Goal: Task Accomplishment & Management: Use online tool/utility

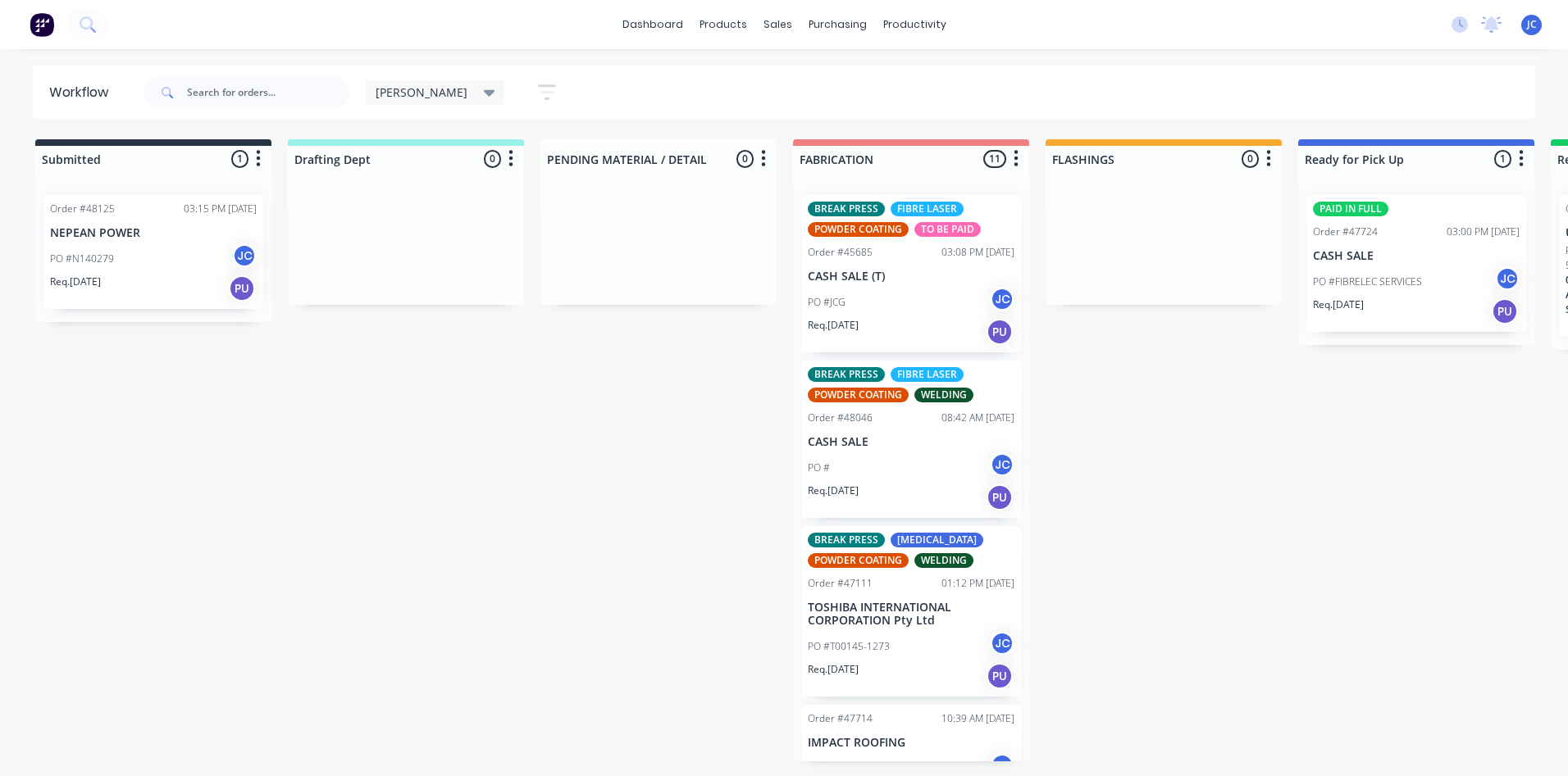
click at [720, 97] on div "[PERSON_NAME] Save new view None edit [PERSON_NAME] (Default) edit [PERSON_NAME…" at bounding box center [838, 93] width 1394 height 50
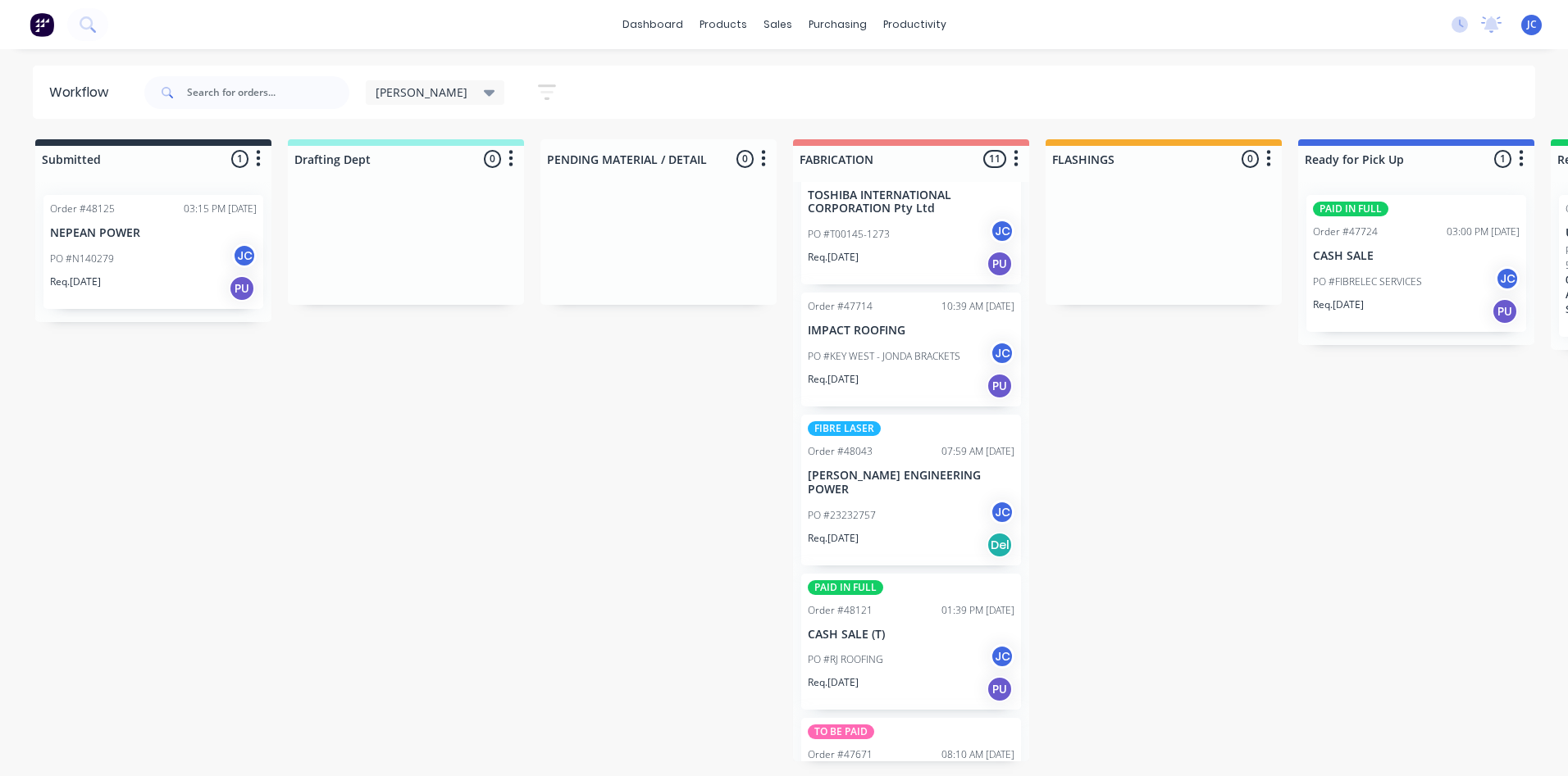
scroll to position [492, 0]
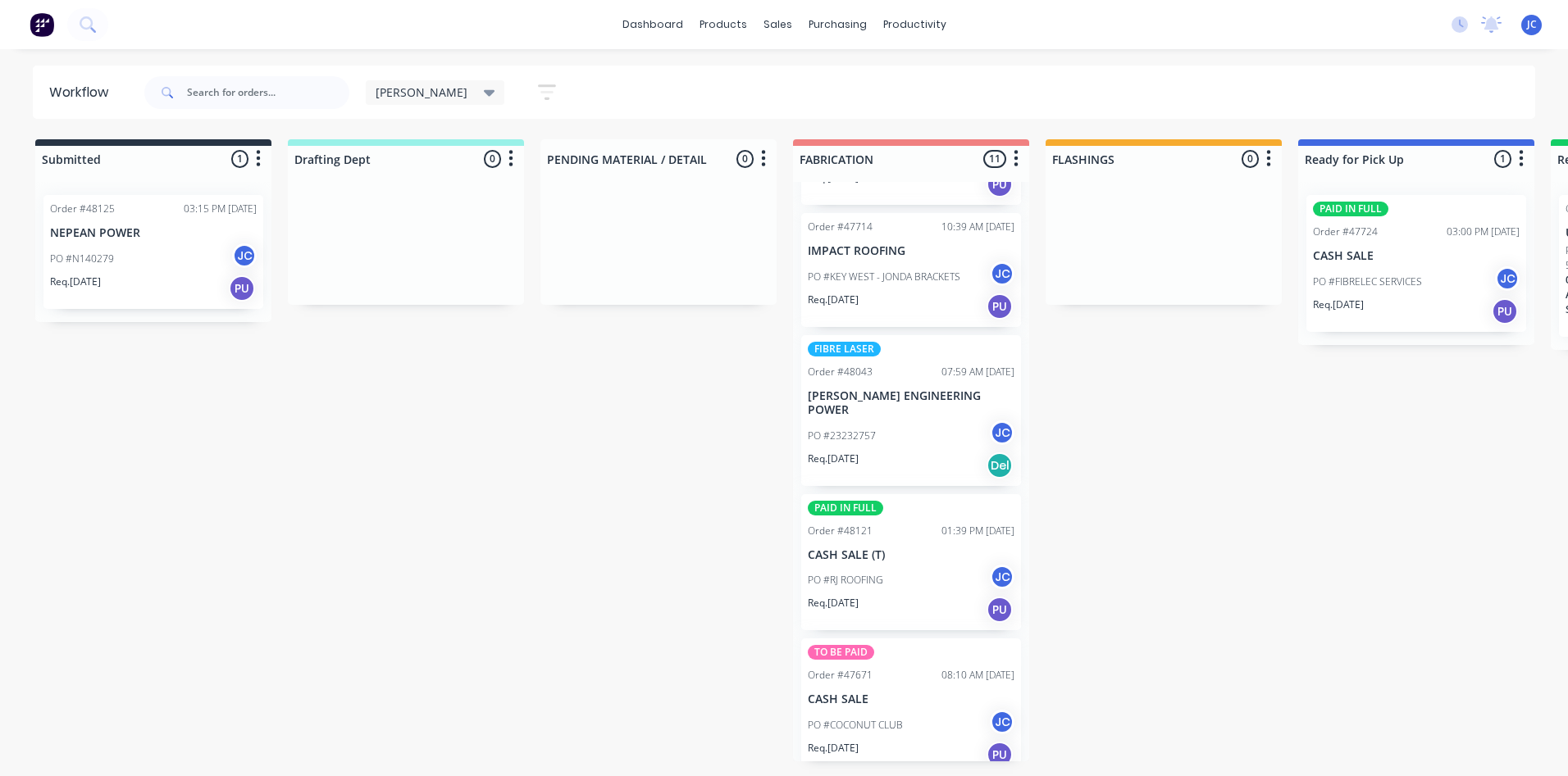
click at [935, 393] on p "[PERSON_NAME] ENGINEERING POWER" at bounding box center [911, 403] width 206 height 28
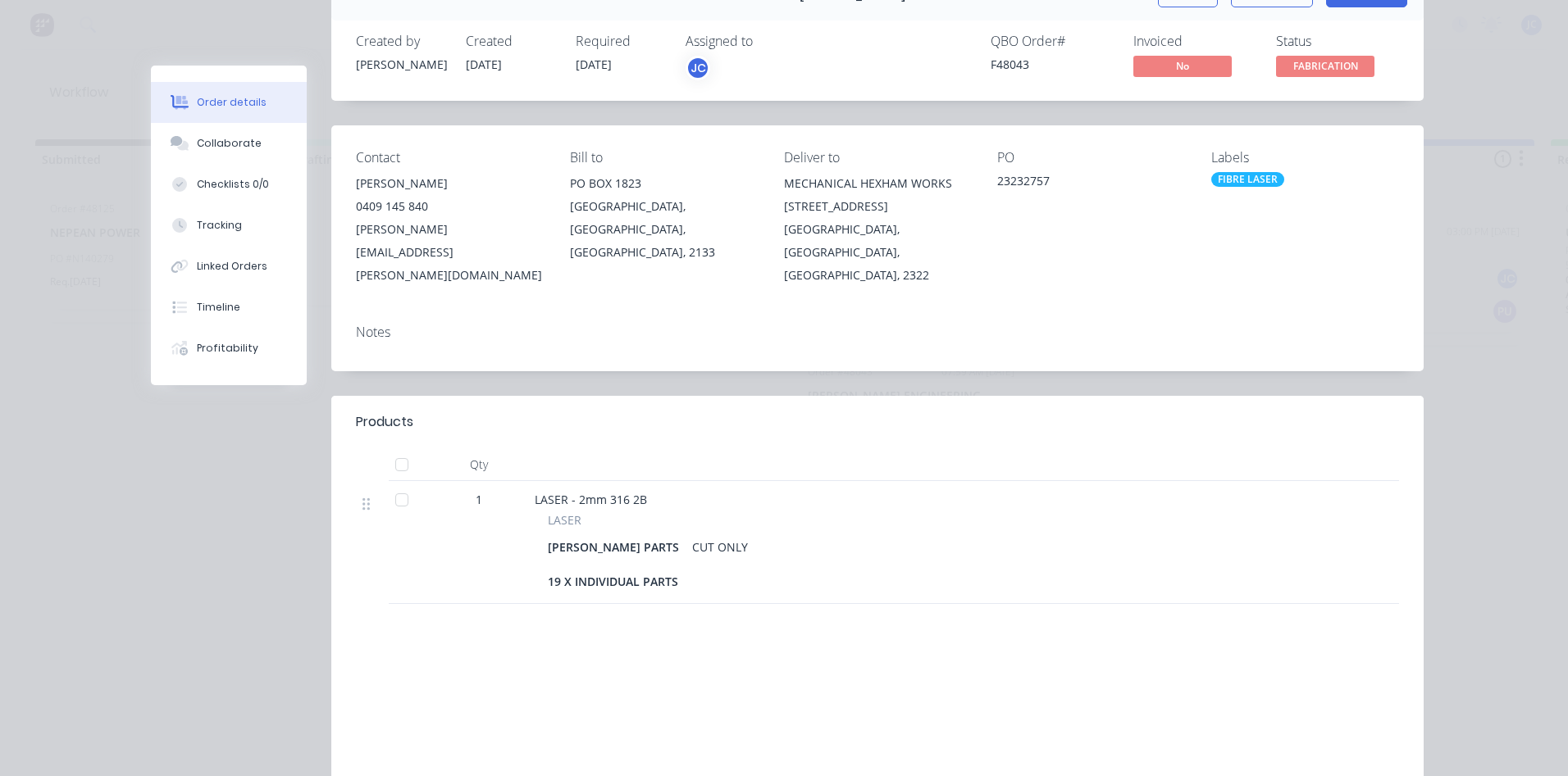
scroll to position [0, 0]
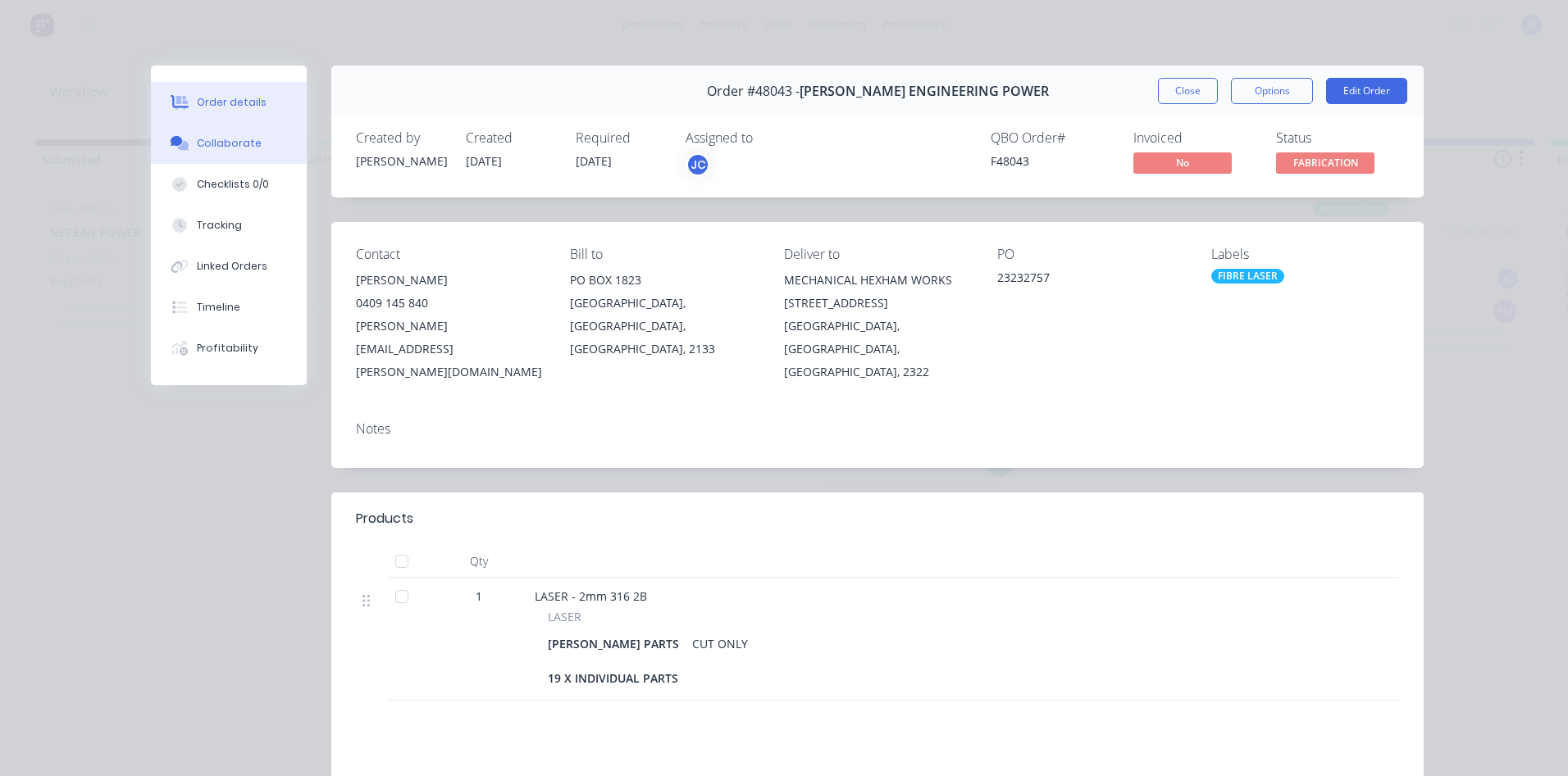
click at [213, 149] on div "Collaborate" at bounding box center [228, 143] width 65 height 15
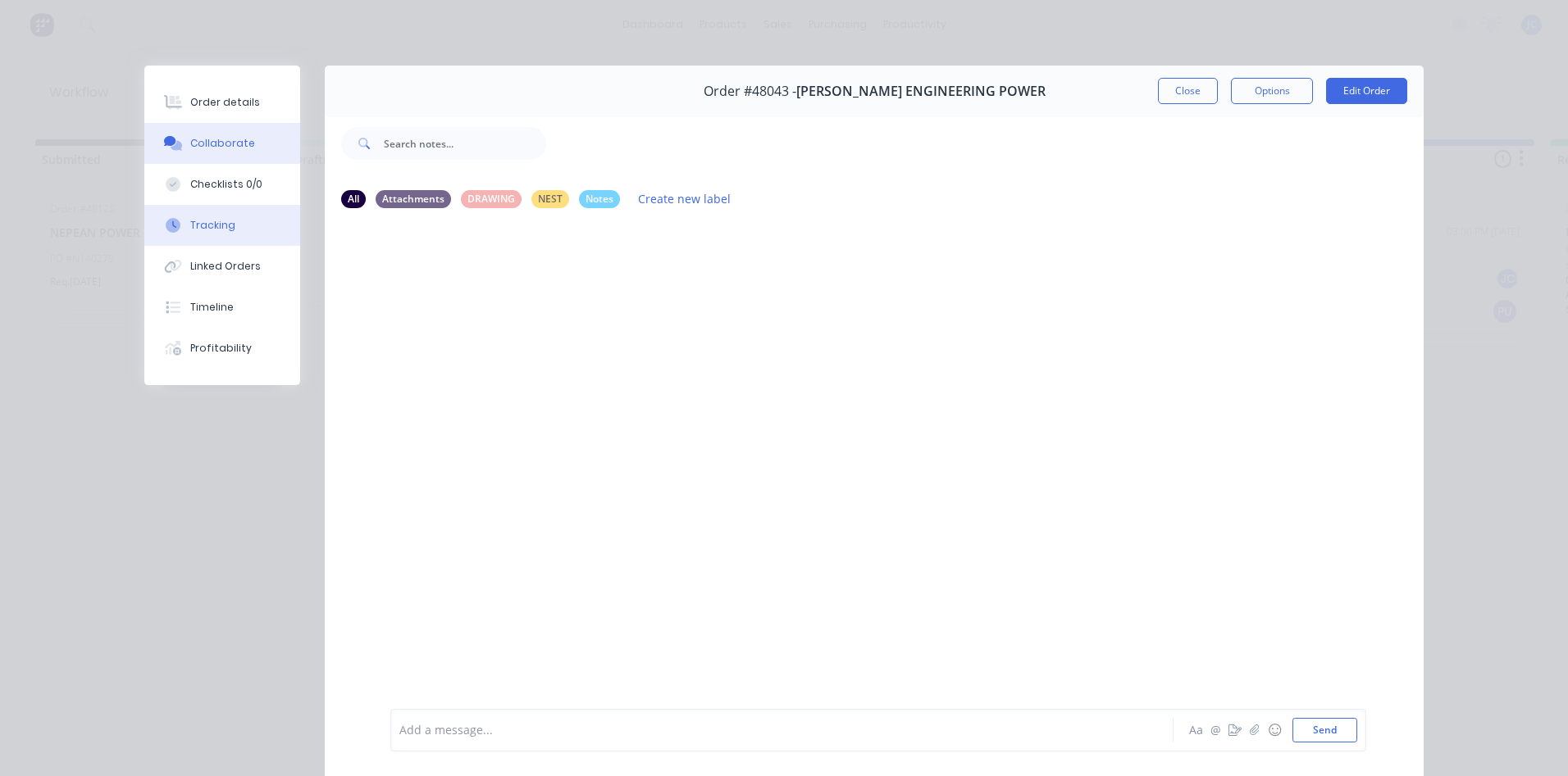
click at [214, 228] on div "Tracking" at bounding box center [212, 225] width 45 height 15
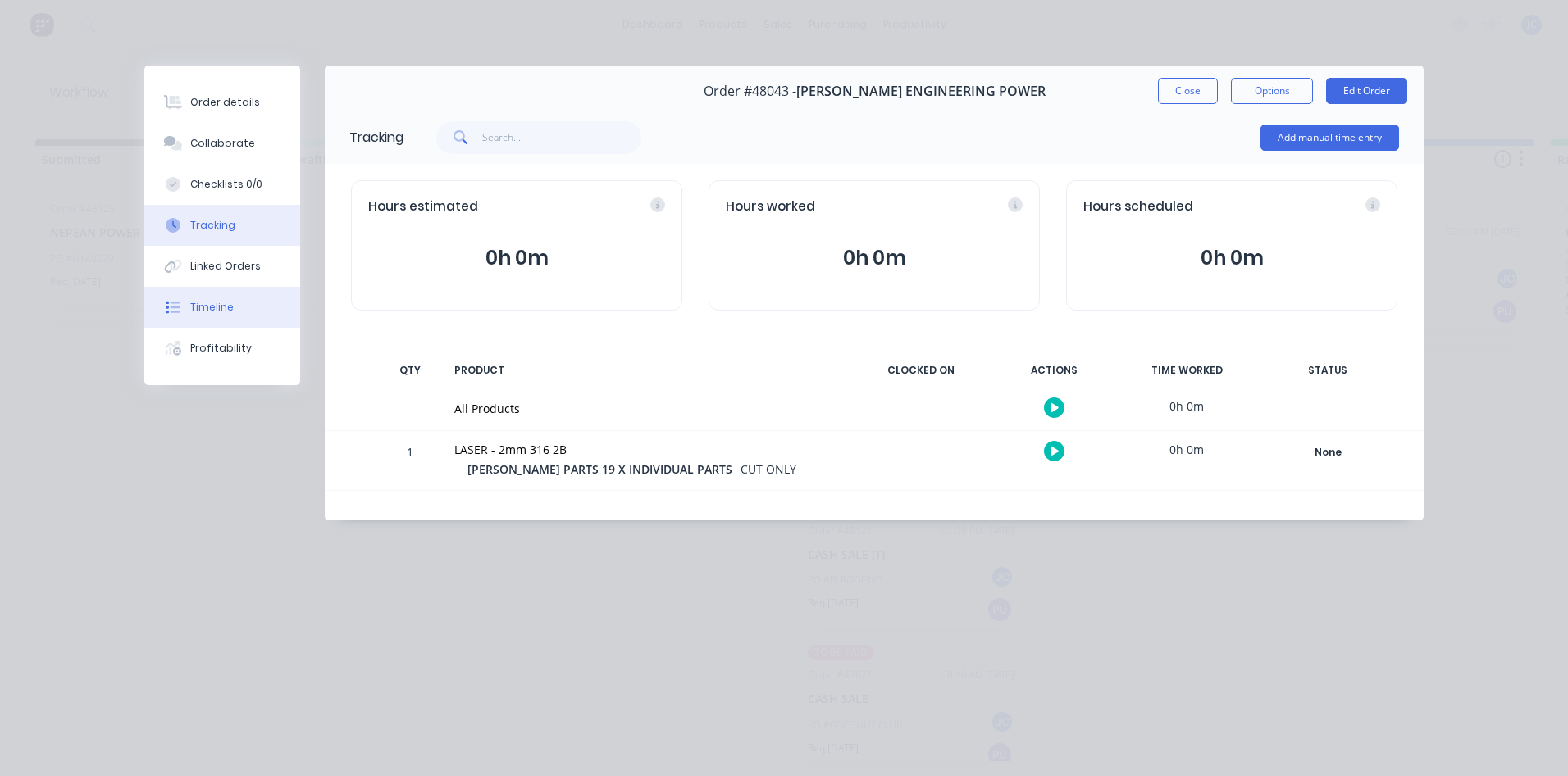
click at [211, 311] on div "Timeline" at bounding box center [212, 307] width 44 height 15
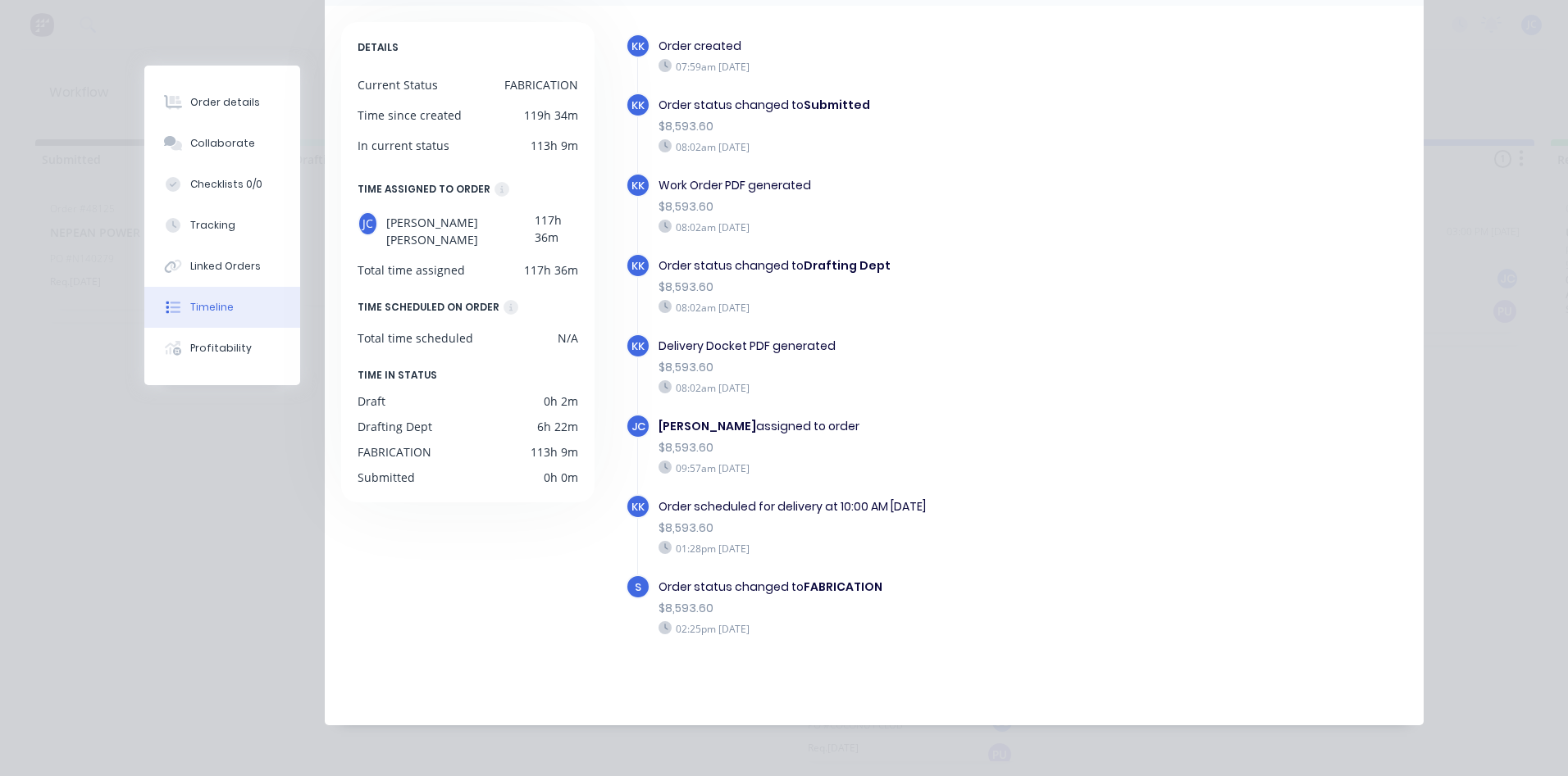
scroll to position [159, 0]
click at [1091, 483] on div "[PERSON_NAME] [PERSON_NAME] assigned to order $8,593.60 09:57am [DATE]" at bounding box center [902, 453] width 554 height 80
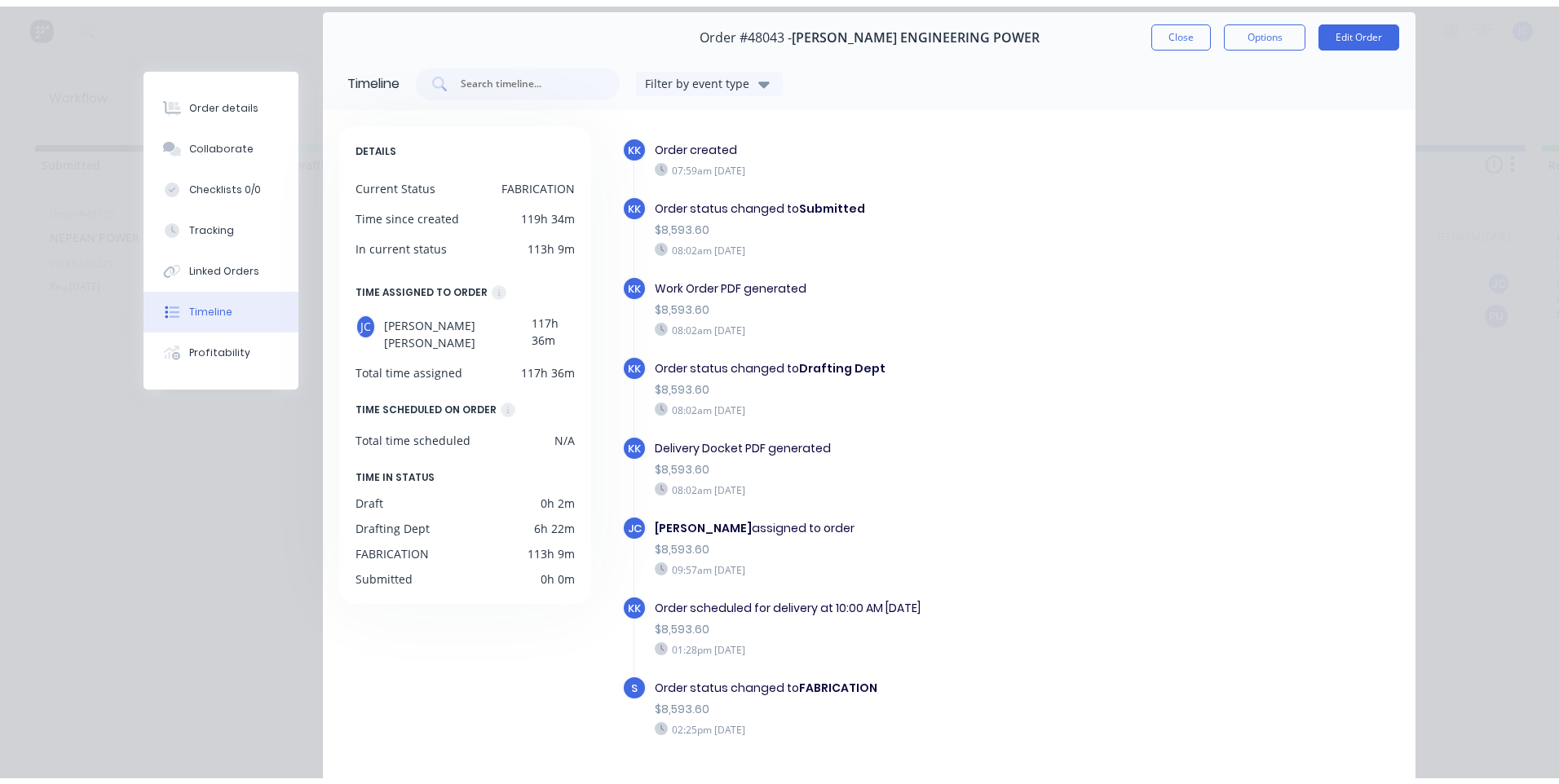
scroll to position [0, 0]
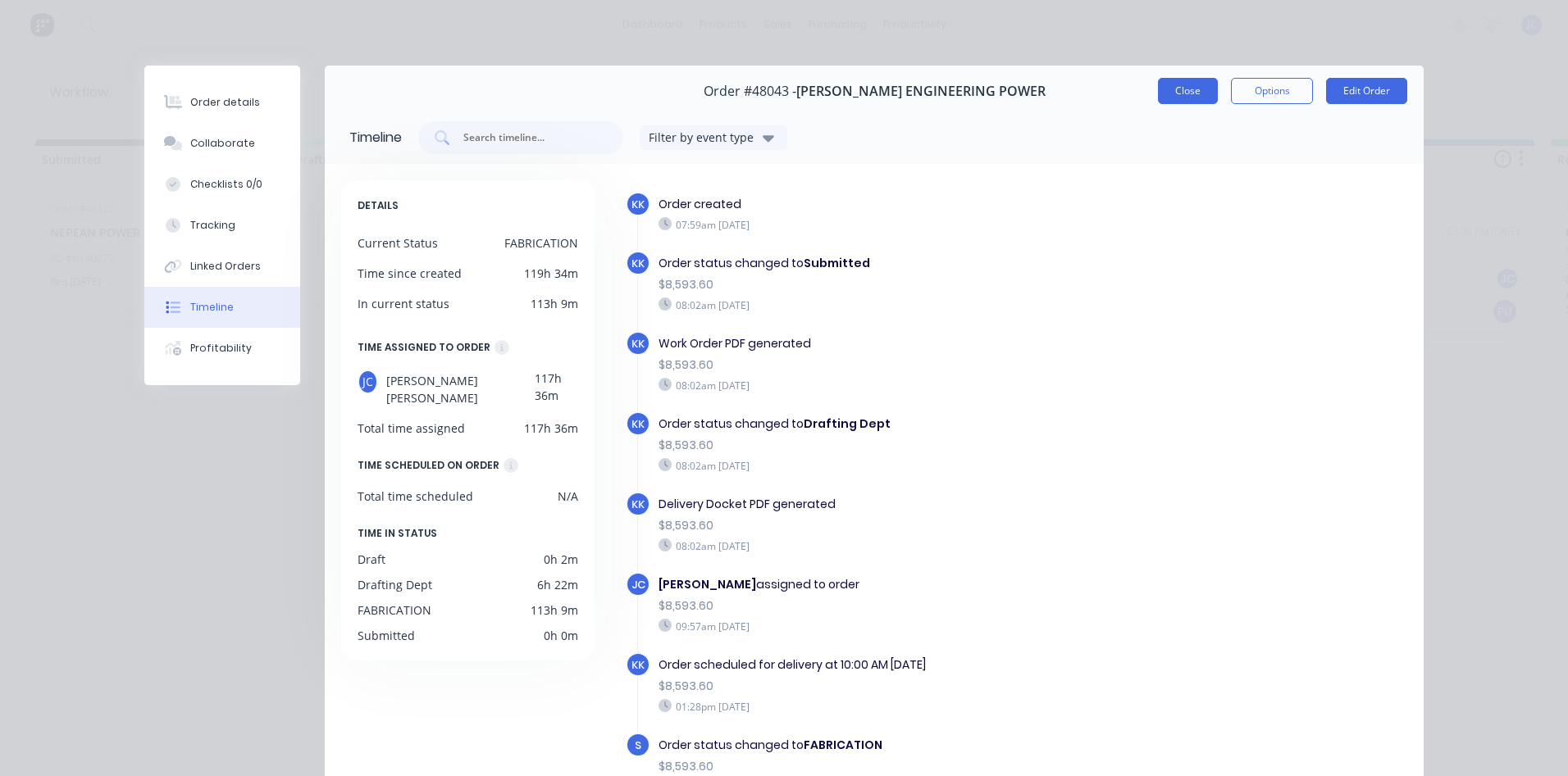
click at [1193, 97] on button "Close" at bounding box center [1187, 90] width 60 height 26
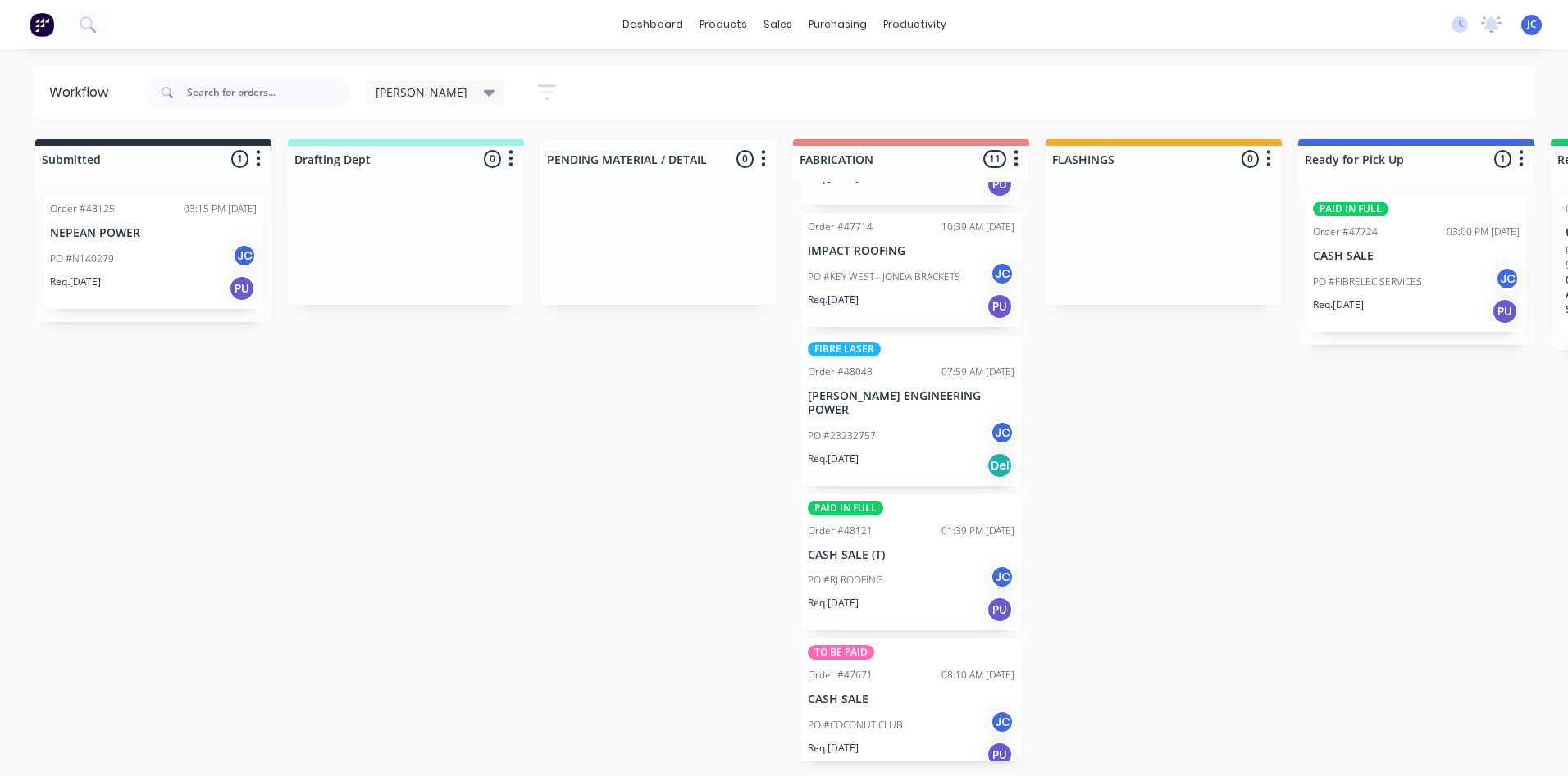
click at [923, 421] on div "PO #23232757 JC" at bounding box center [911, 436] width 206 height 31
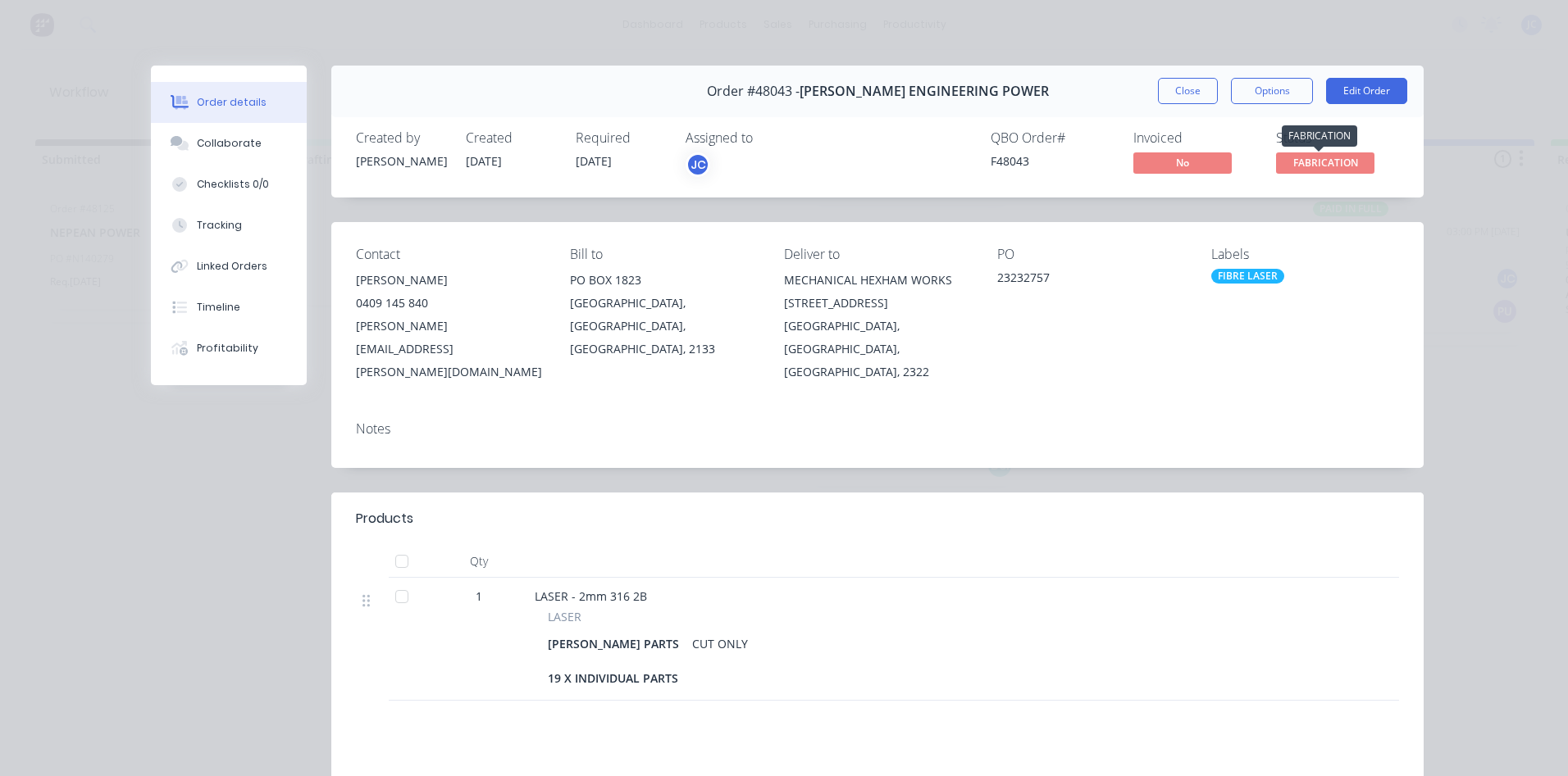
click at [1306, 164] on span "FABRICATION" at bounding box center [1324, 163] width 98 height 21
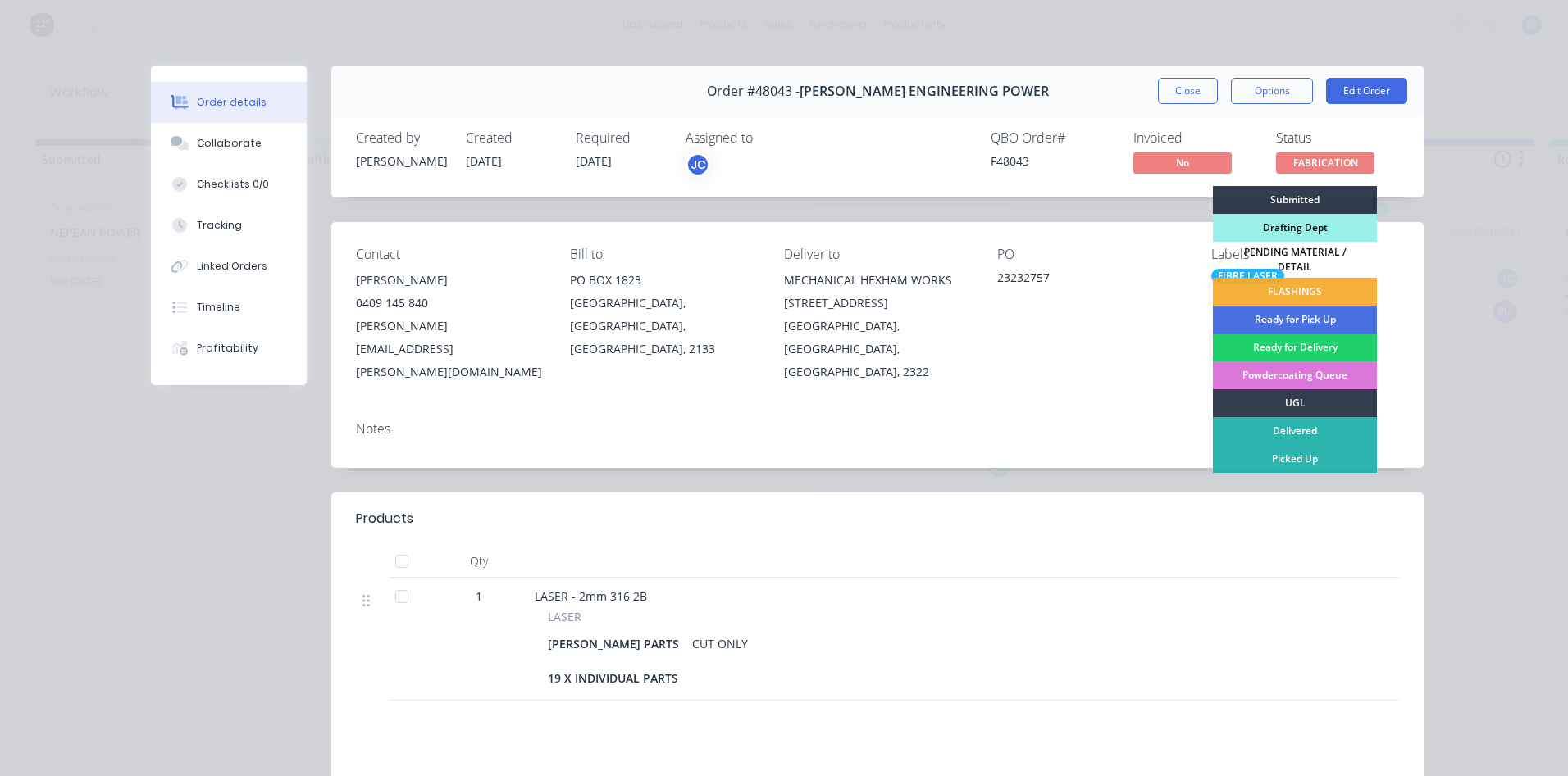
click at [1288, 230] on div "Drafting Dept" at bounding box center [1294, 228] width 164 height 28
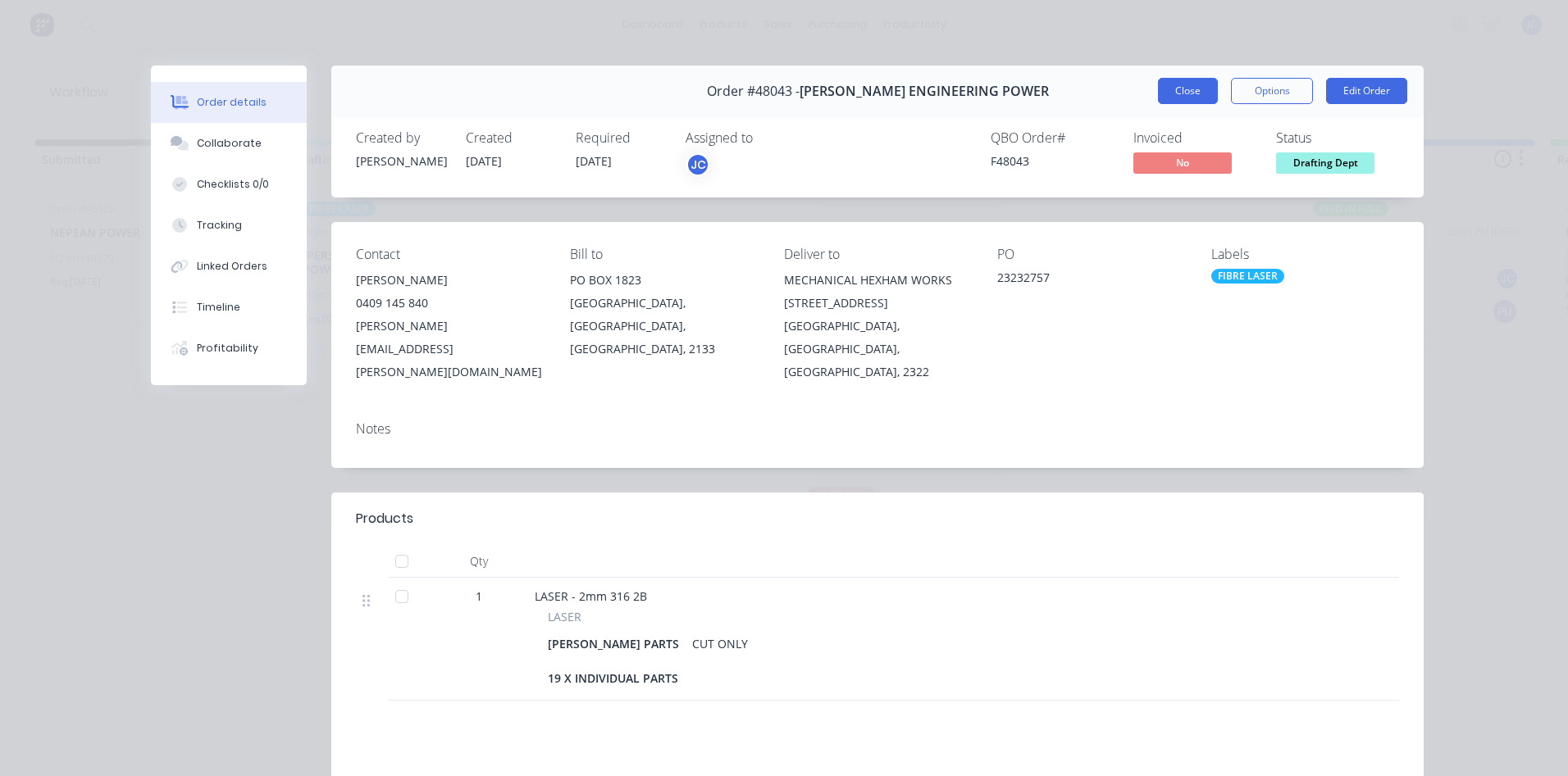
click at [1175, 93] on button "Close" at bounding box center [1187, 90] width 60 height 26
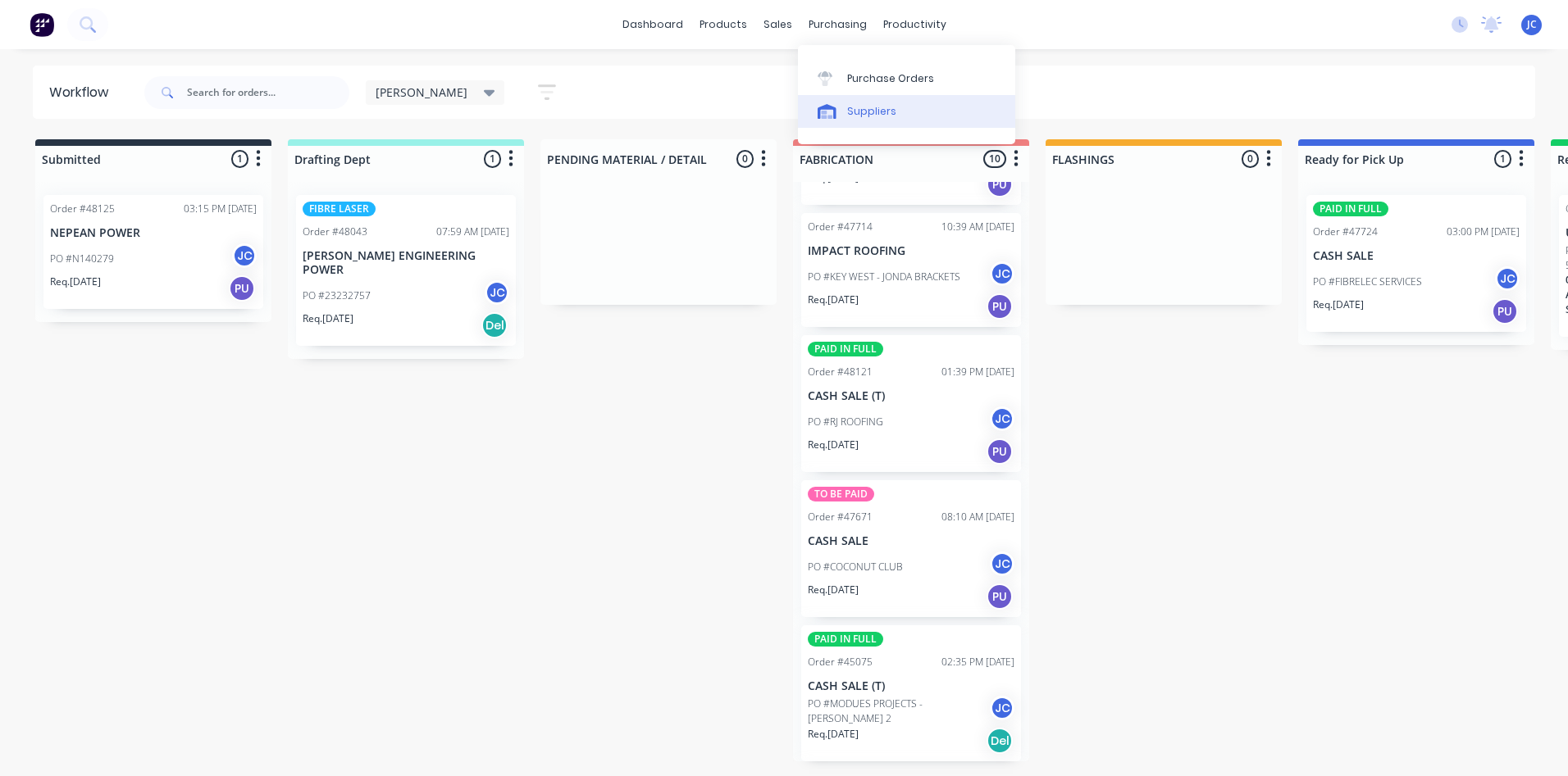
click at [851, 102] on link "Suppliers" at bounding box center [906, 111] width 217 height 33
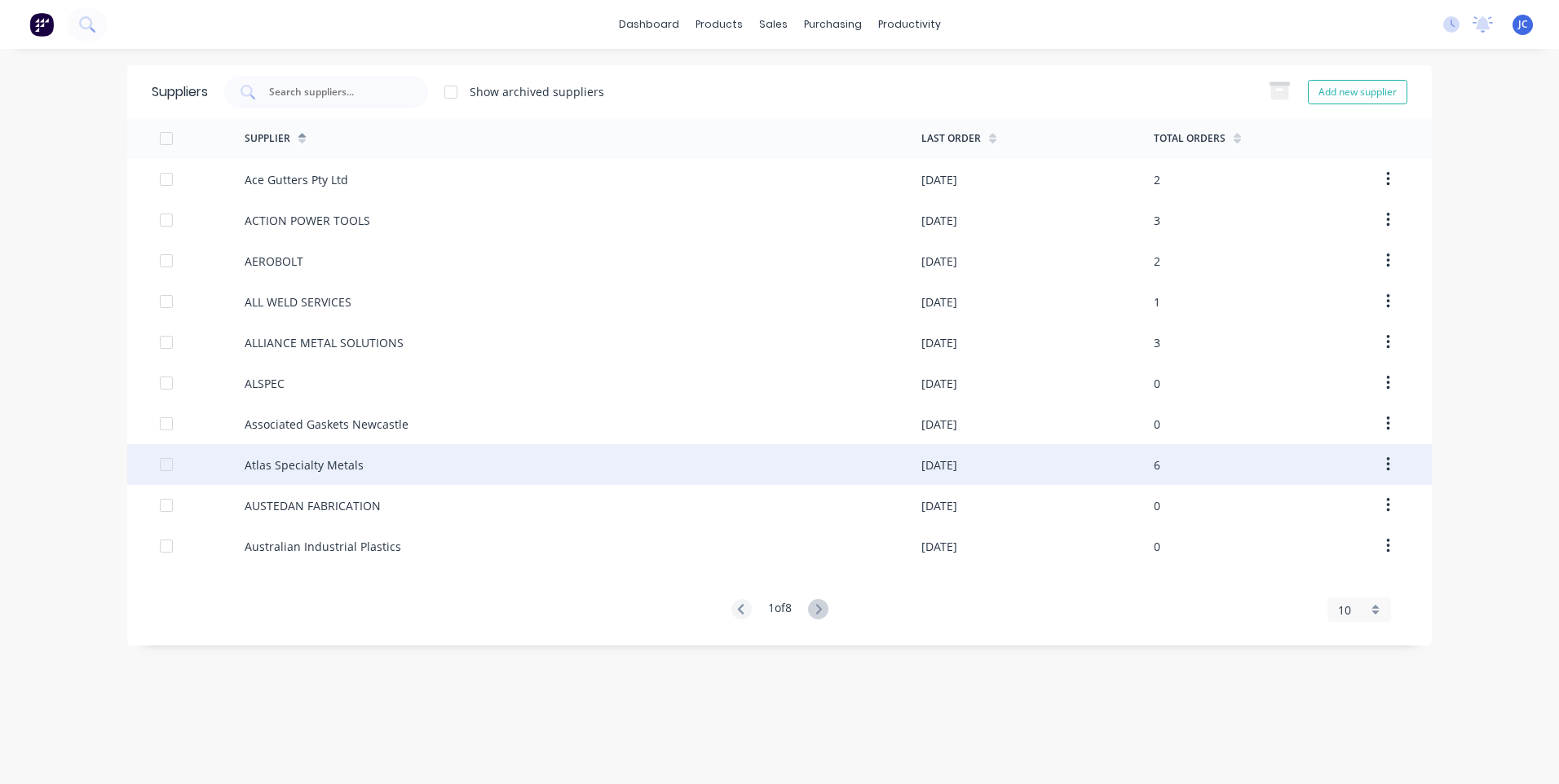
click at [345, 459] on div "Atlas Specialty Metals" at bounding box center [304, 464] width 119 height 17
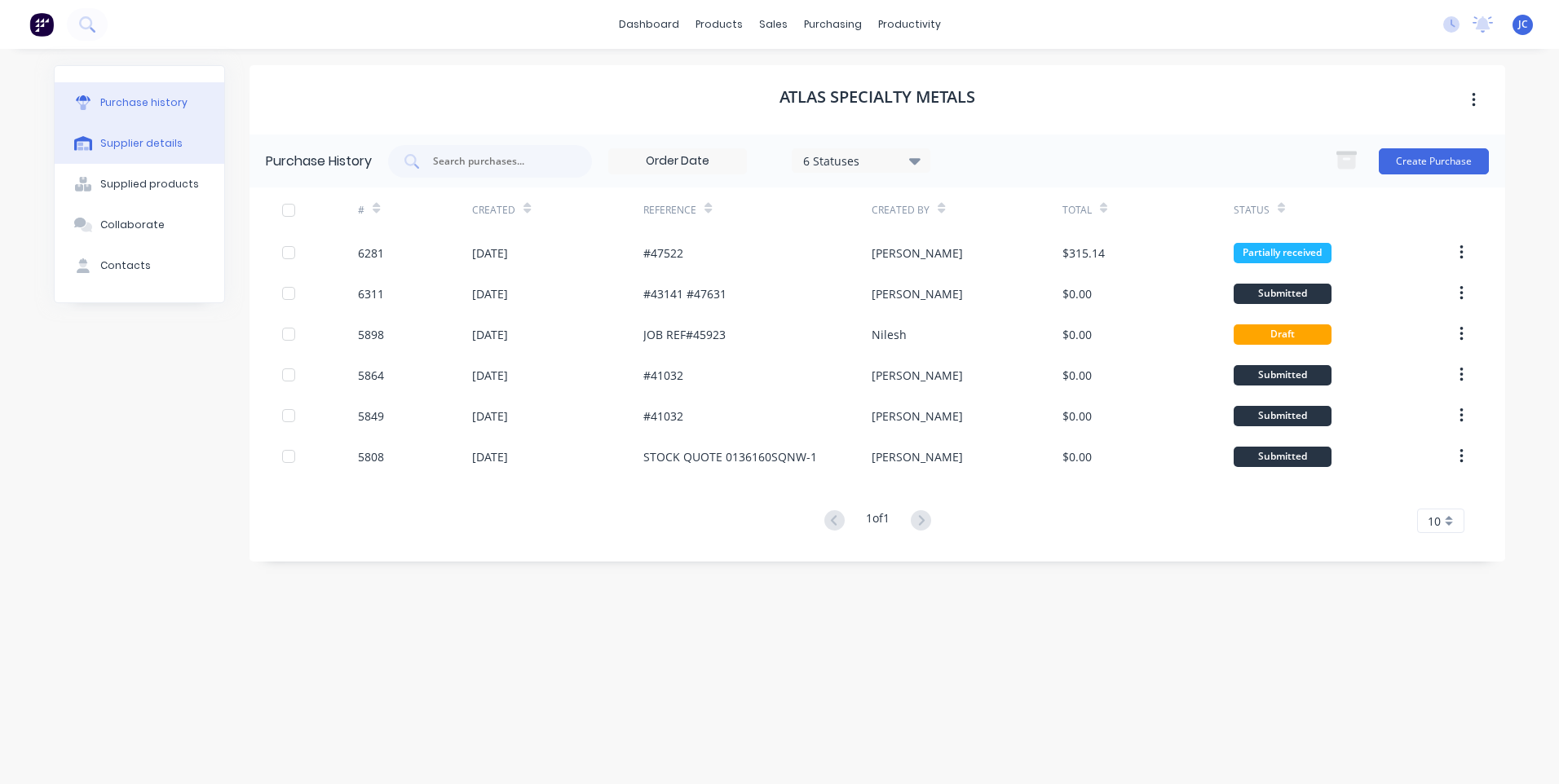
click at [151, 148] on div "Supplier details" at bounding box center [141, 143] width 82 height 15
select select "AU"
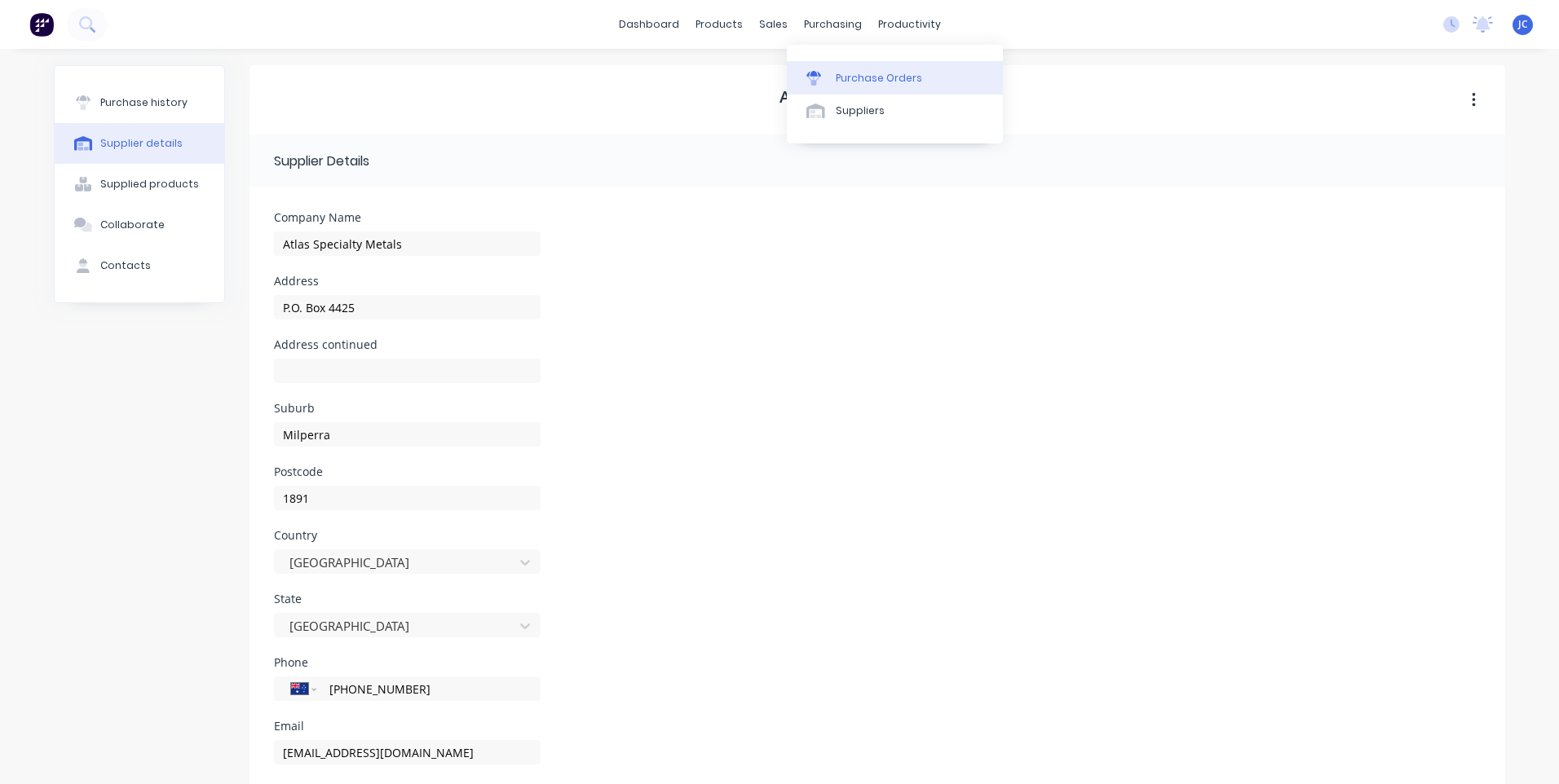
click at [838, 73] on div "Purchase Orders" at bounding box center [879, 78] width 87 height 15
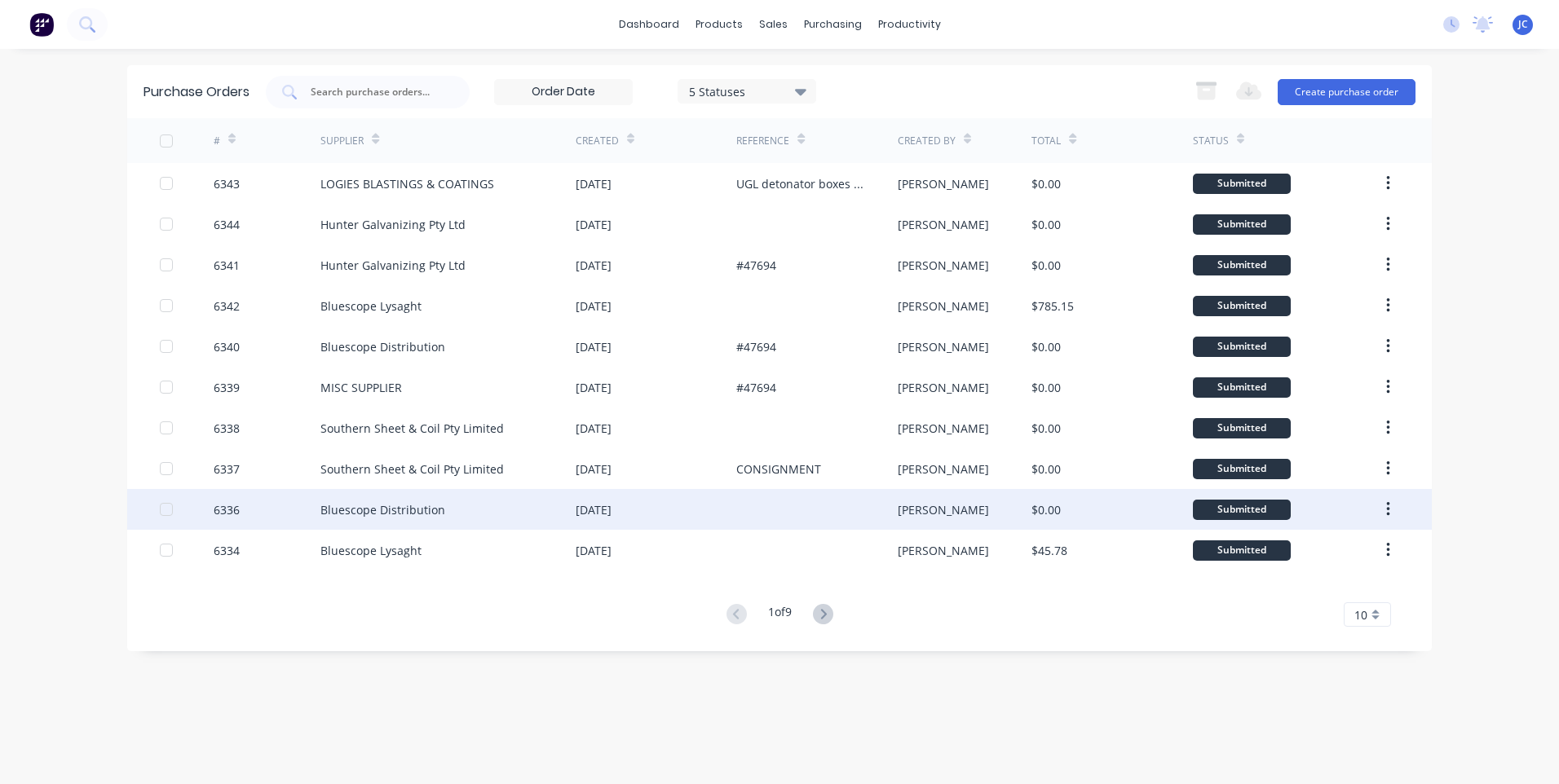
click at [377, 508] on div "Bluescope Distribution" at bounding box center [383, 509] width 124 height 17
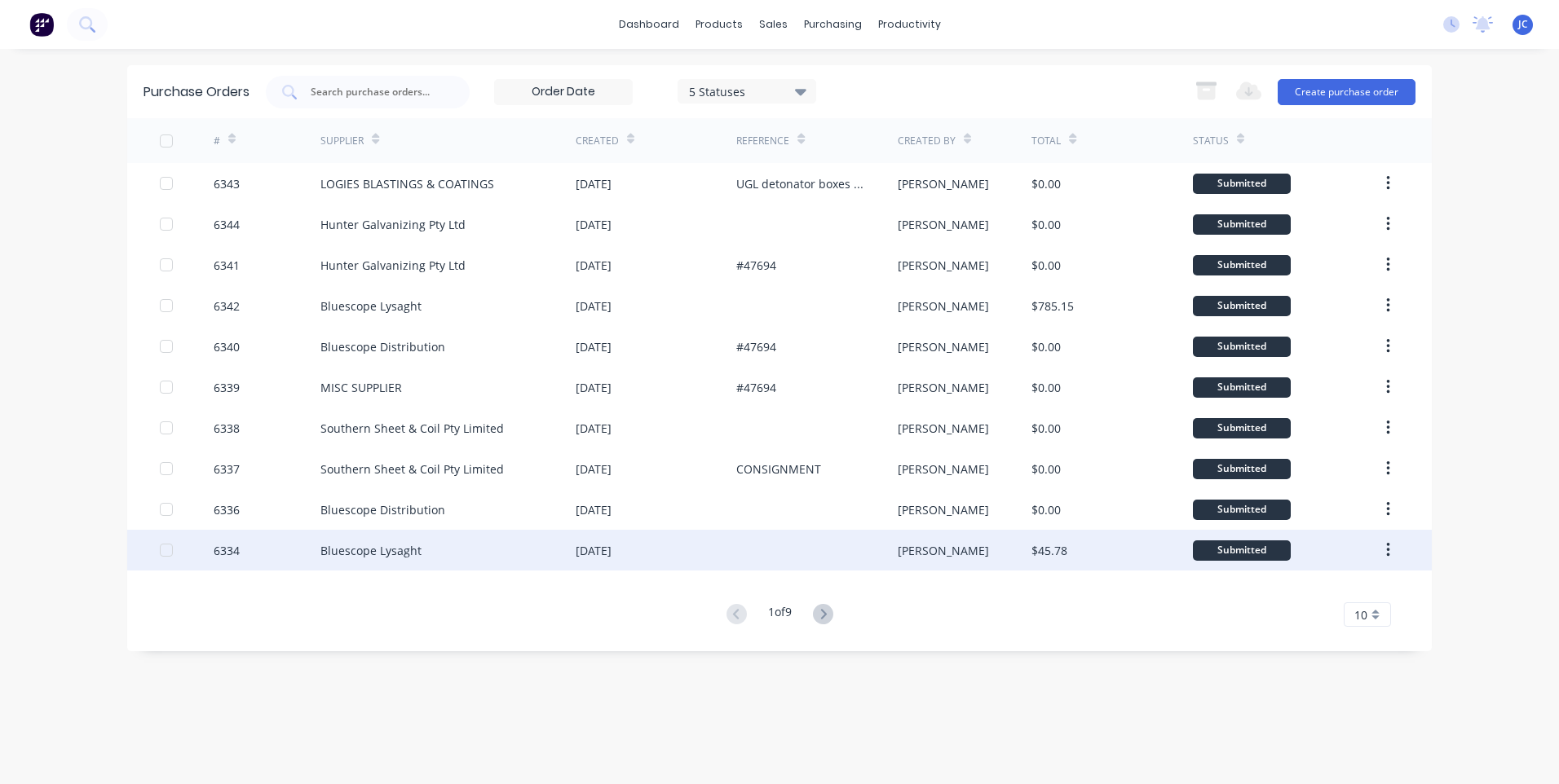
click at [391, 546] on div "Bluescope Lysaght" at bounding box center [371, 549] width 101 height 17
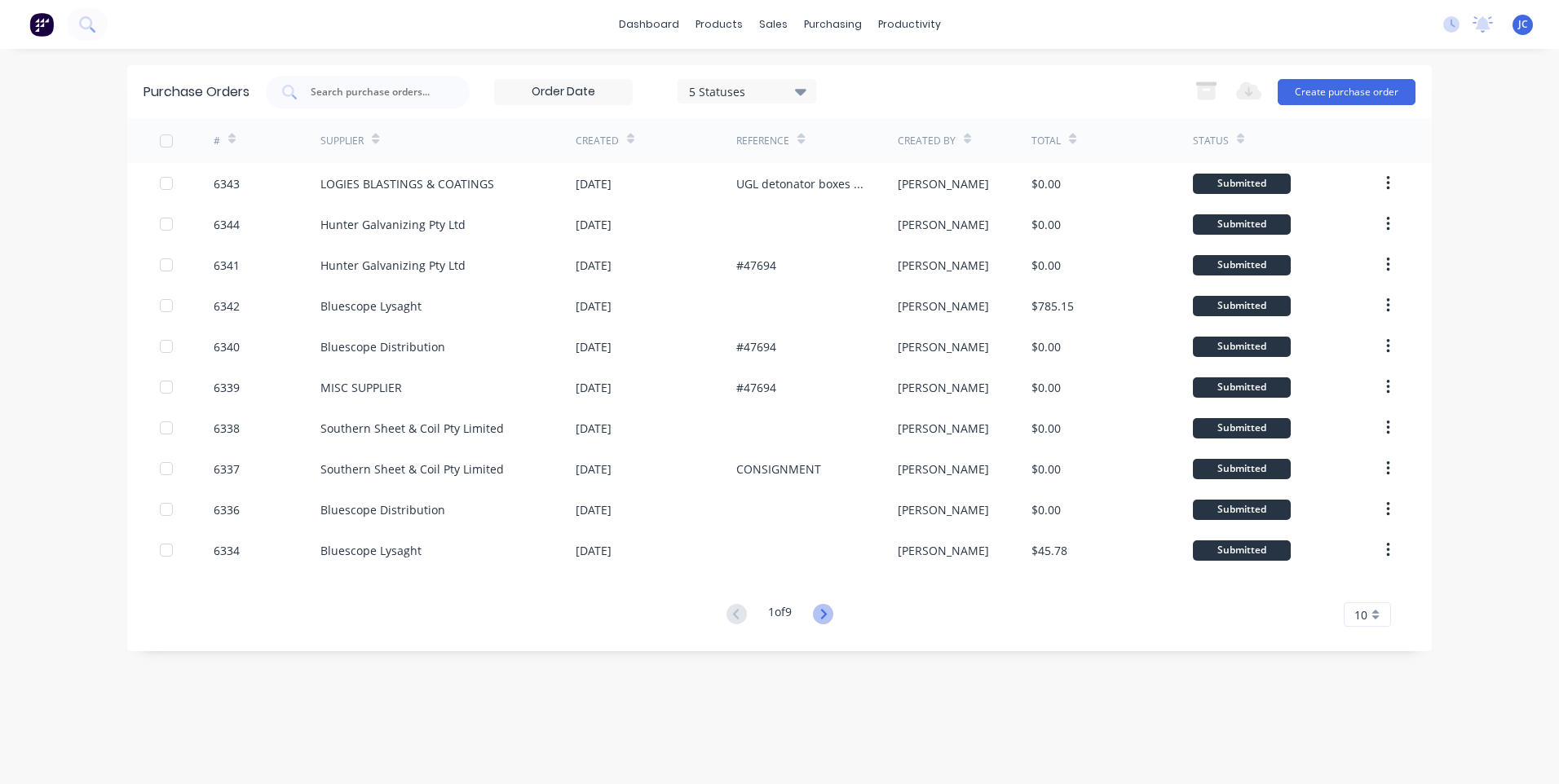
click at [826, 613] on icon at bounding box center [823, 613] width 6 height 10
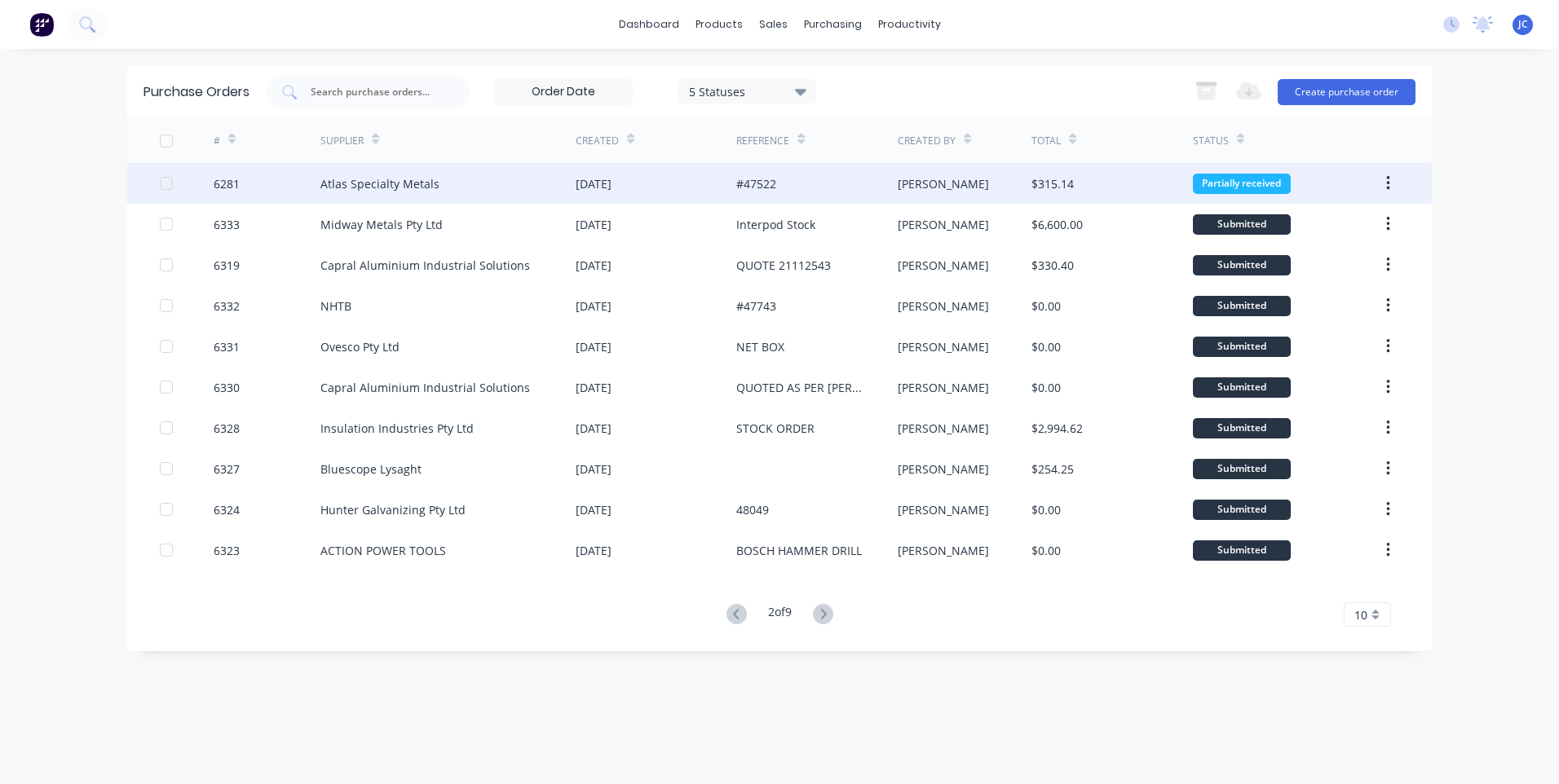
click at [413, 181] on div "Atlas Specialty Metals" at bounding box center [380, 183] width 119 height 17
click at [451, 191] on div "Atlas Specialty Metals" at bounding box center [448, 182] width 256 height 40
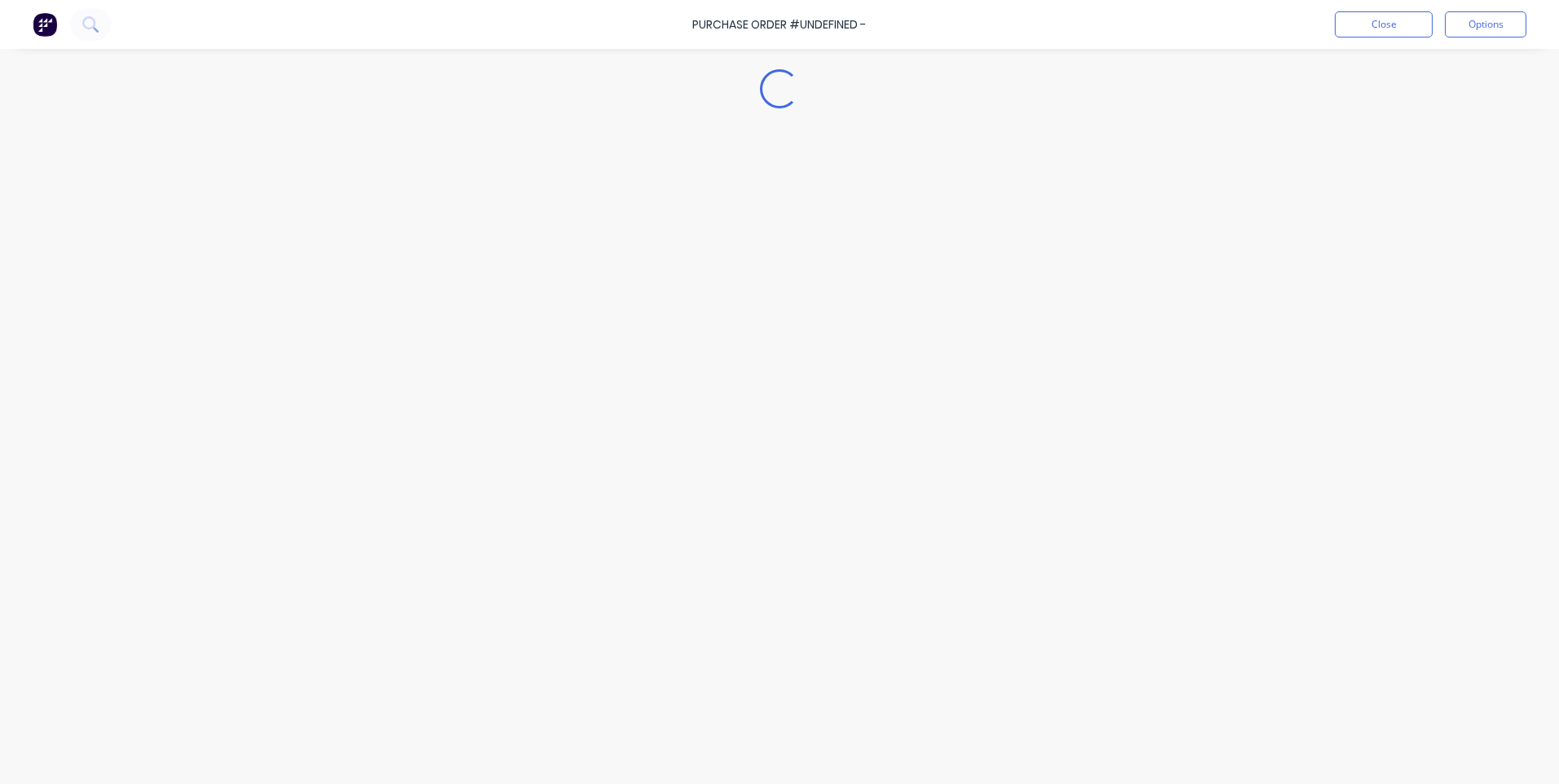
type textarea "x"
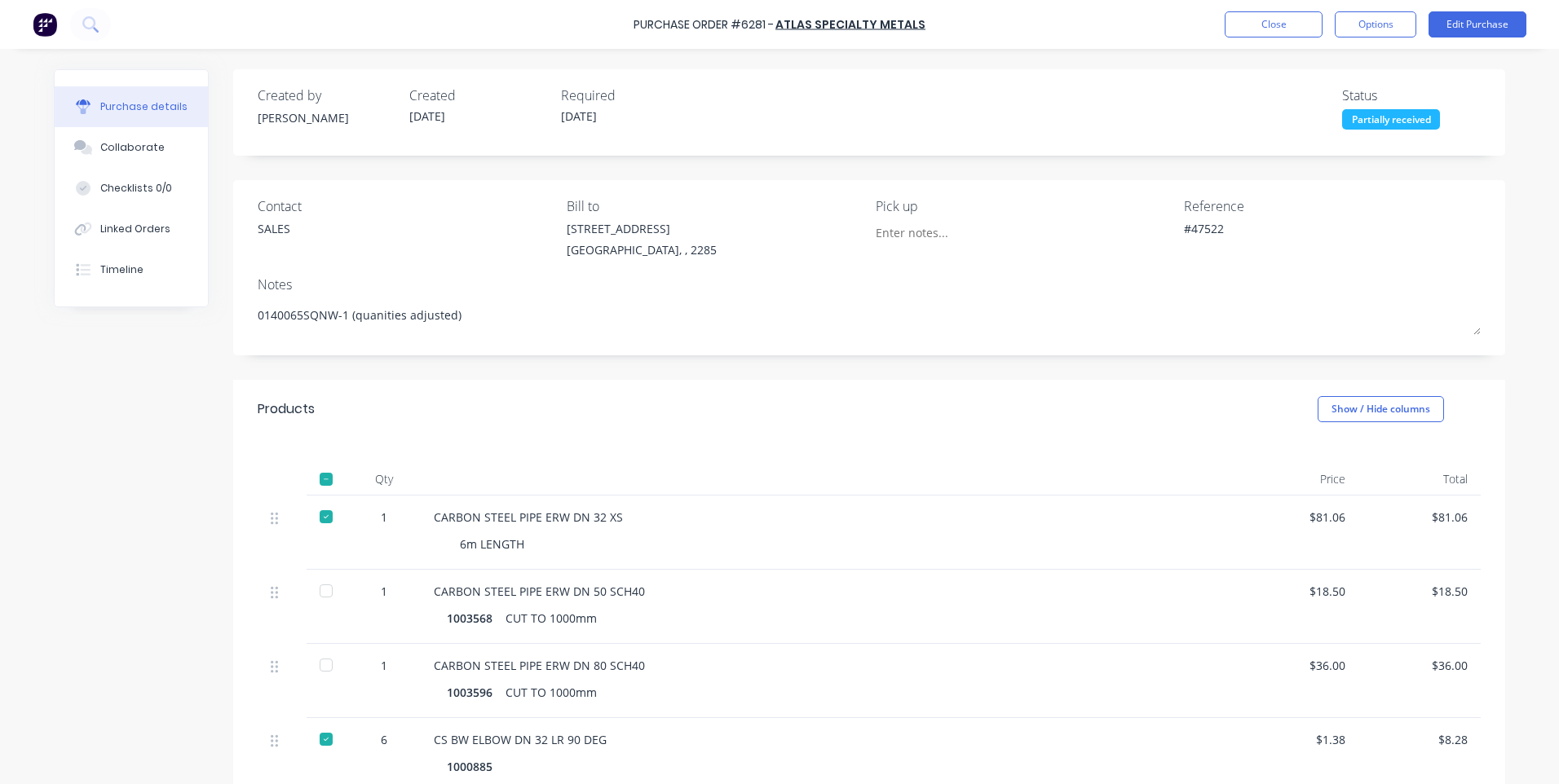
click at [271, 226] on div "SALES" at bounding box center [273, 228] width 33 height 17
click at [1294, 17] on button "Close" at bounding box center [1273, 25] width 98 height 26
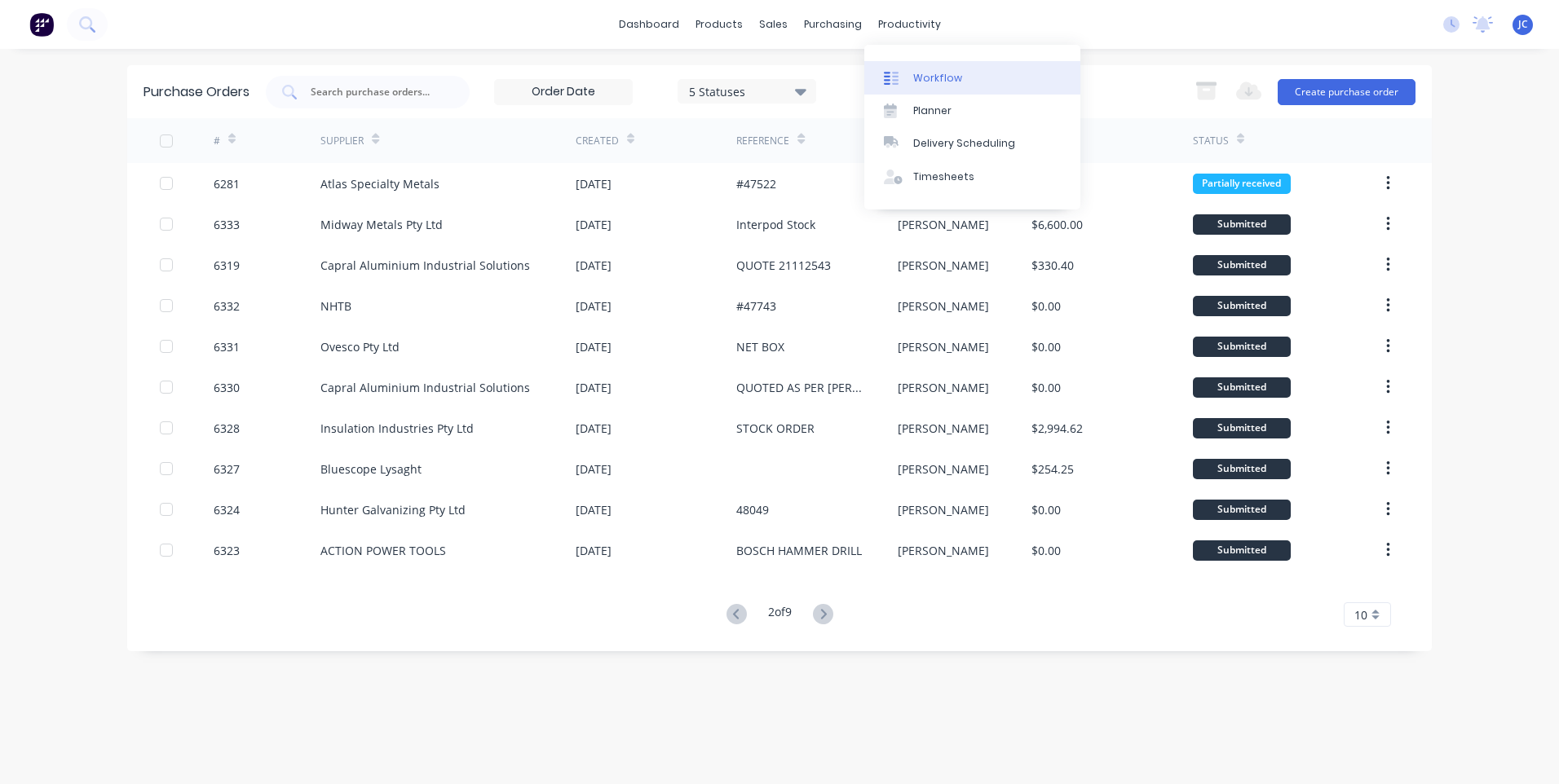
click at [902, 77] on div at bounding box center [896, 78] width 25 height 15
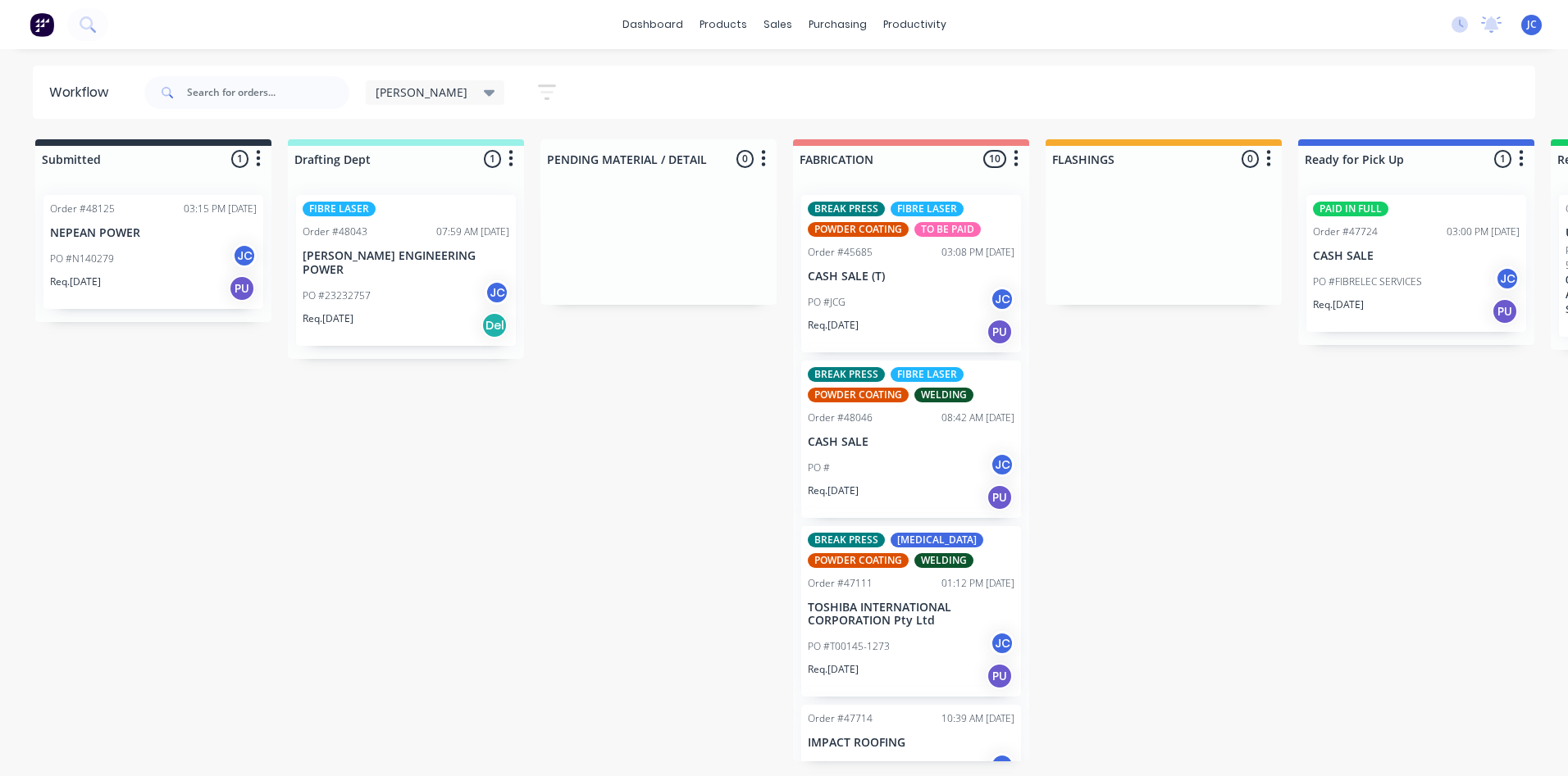
click at [405, 281] on div "PO #23232757 JC" at bounding box center [406, 296] width 206 height 31
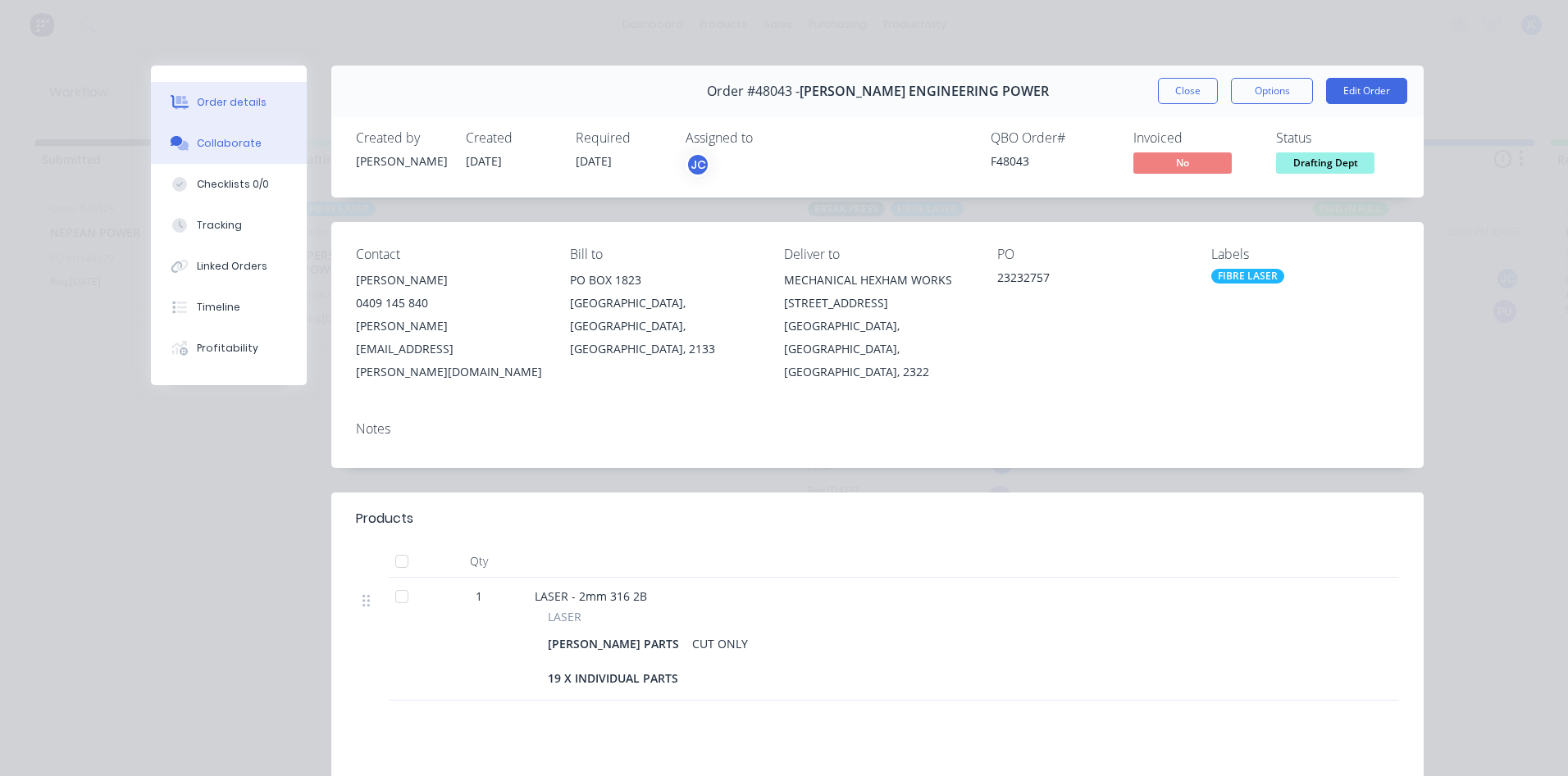
click at [218, 136] on div "Collaborate" at bounding box center [228, 143] width 65 height 15
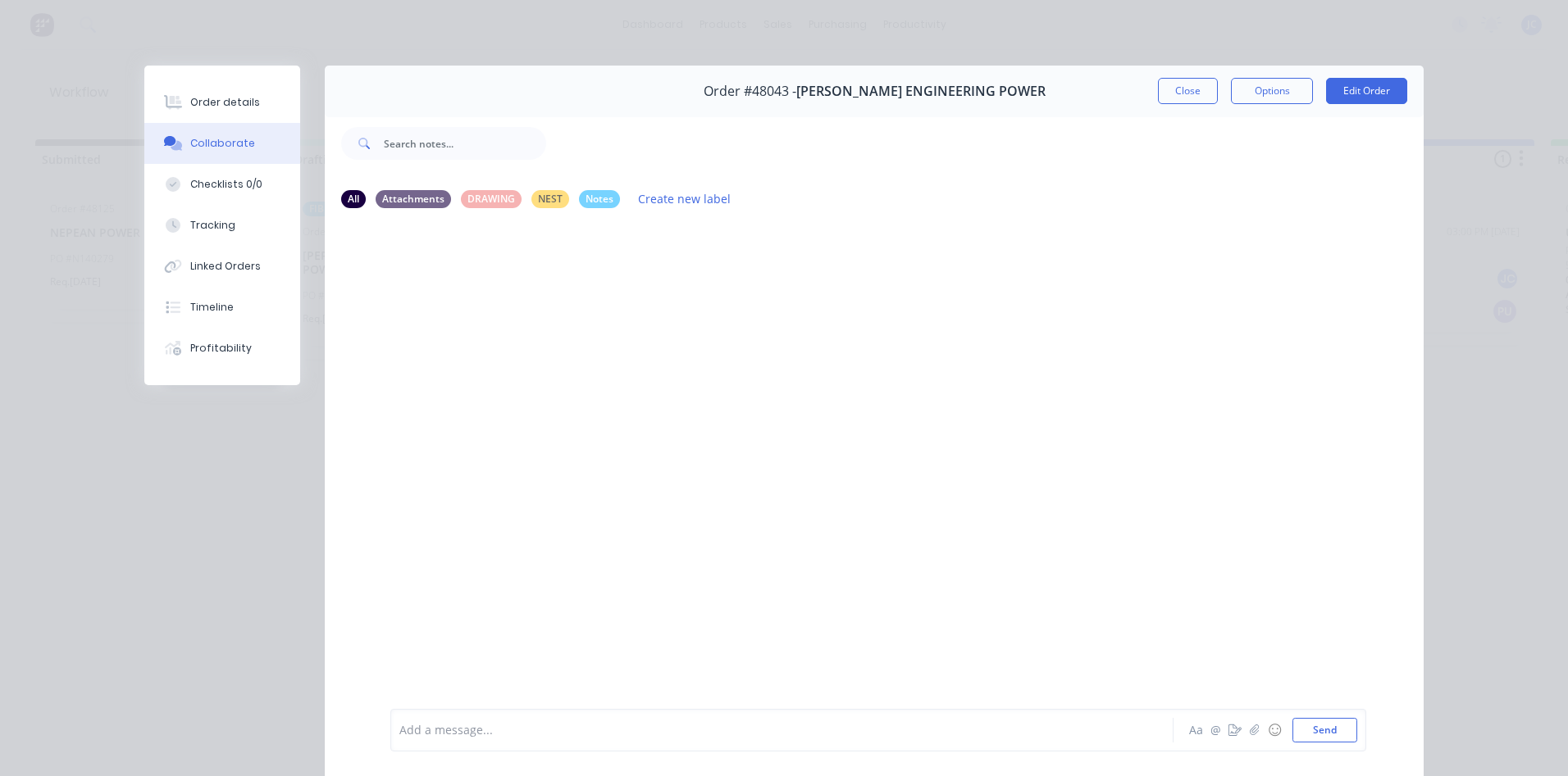
click at [489, 739] on div "Add a message..." at bounding box center [758, 730] width 719 height 25
click at [1177, 96] on button "Close" at bounding box center [1187, 90] width 60 height 26
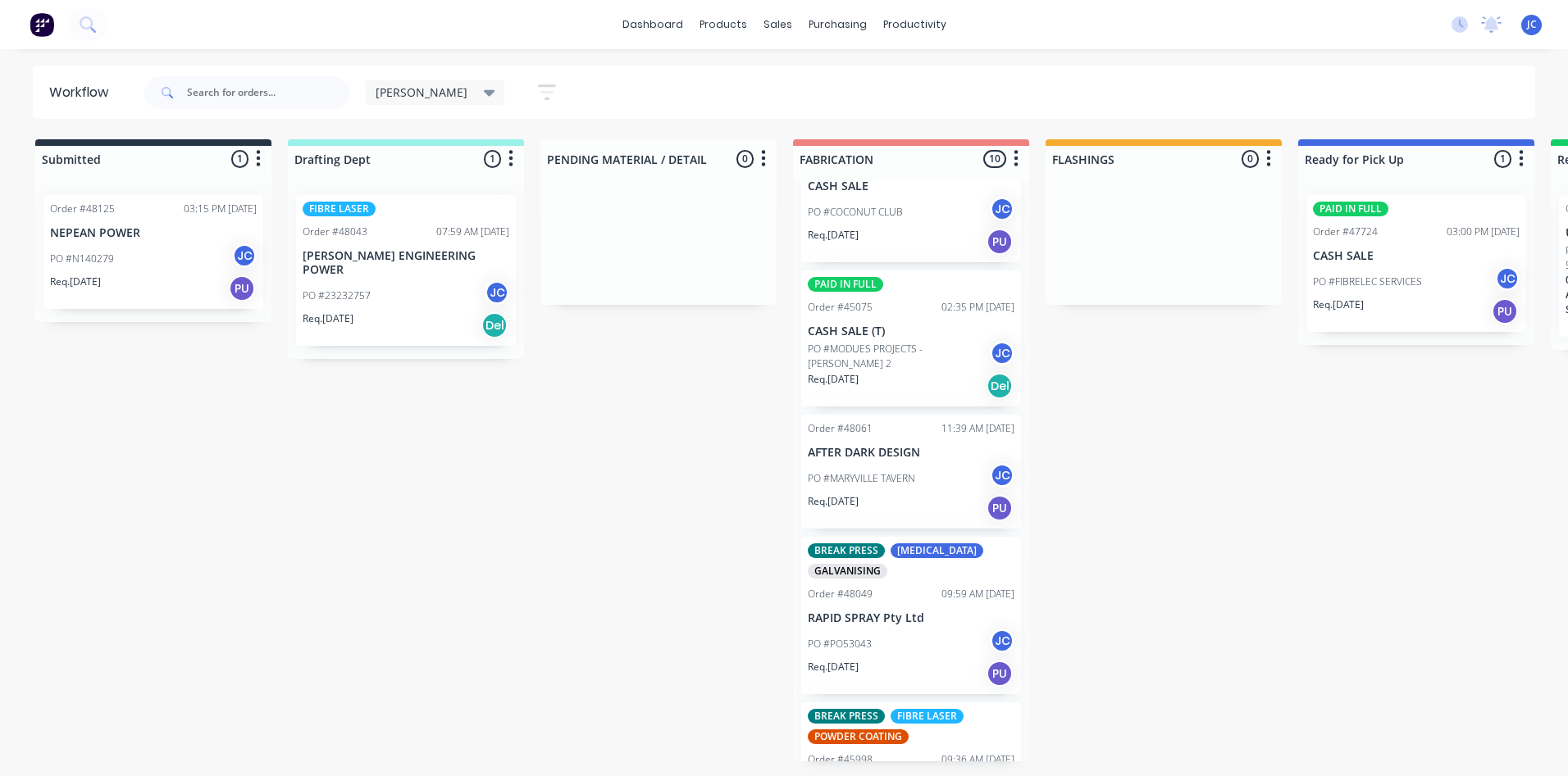
scroll to position [946, 0]
